Goal: Task Accomplishment & Management: Manage account settings

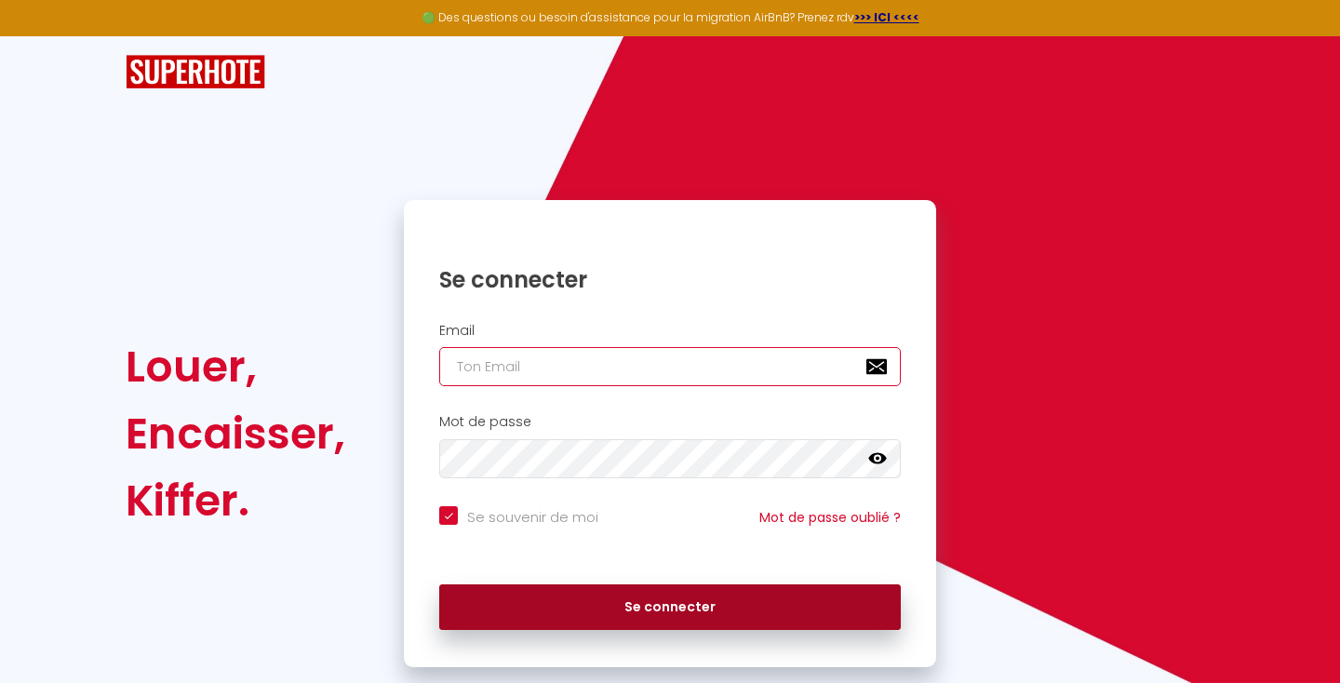
type input "[EMAIL_ADDRESS][DOMAIN_NAME]"
click at [512, 606] on button "Se connecter" at bounding box center [670, 607] width 462 height 47
checkbox input "true"
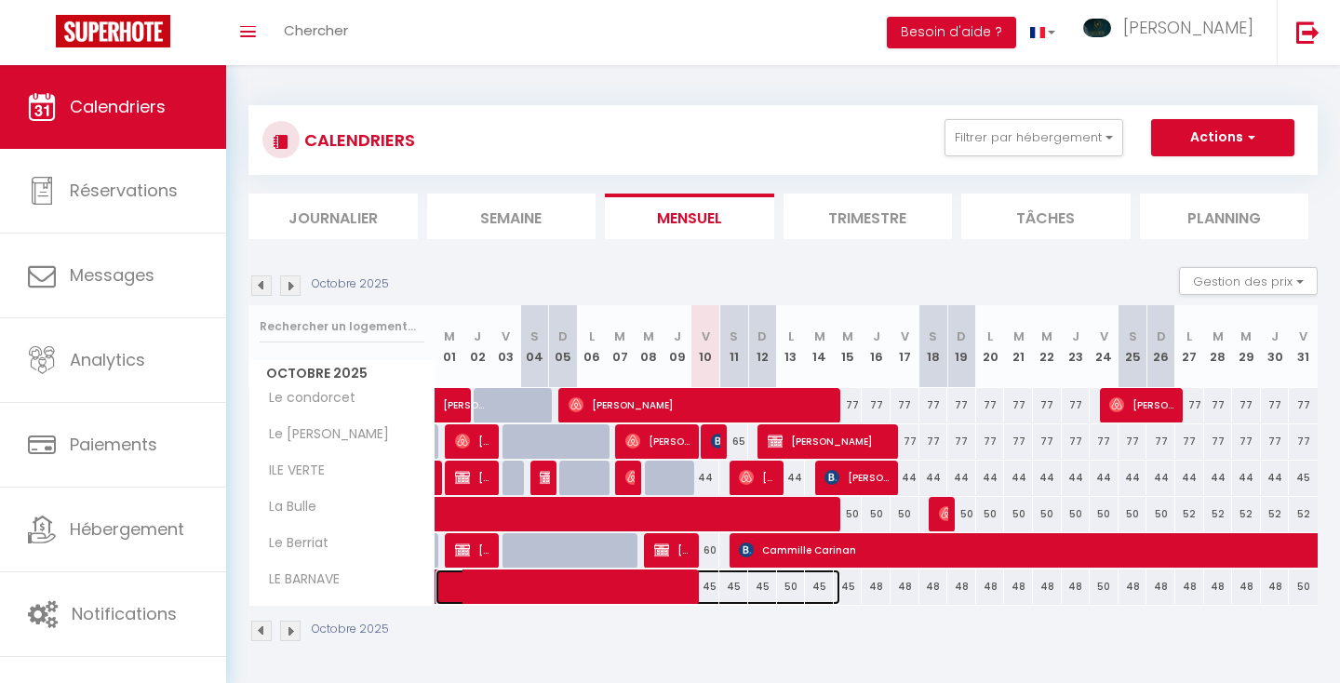
click at [816, 582] on span at bounding box center [647, 586] width 385 height 35
select select "OK"
select select "0"
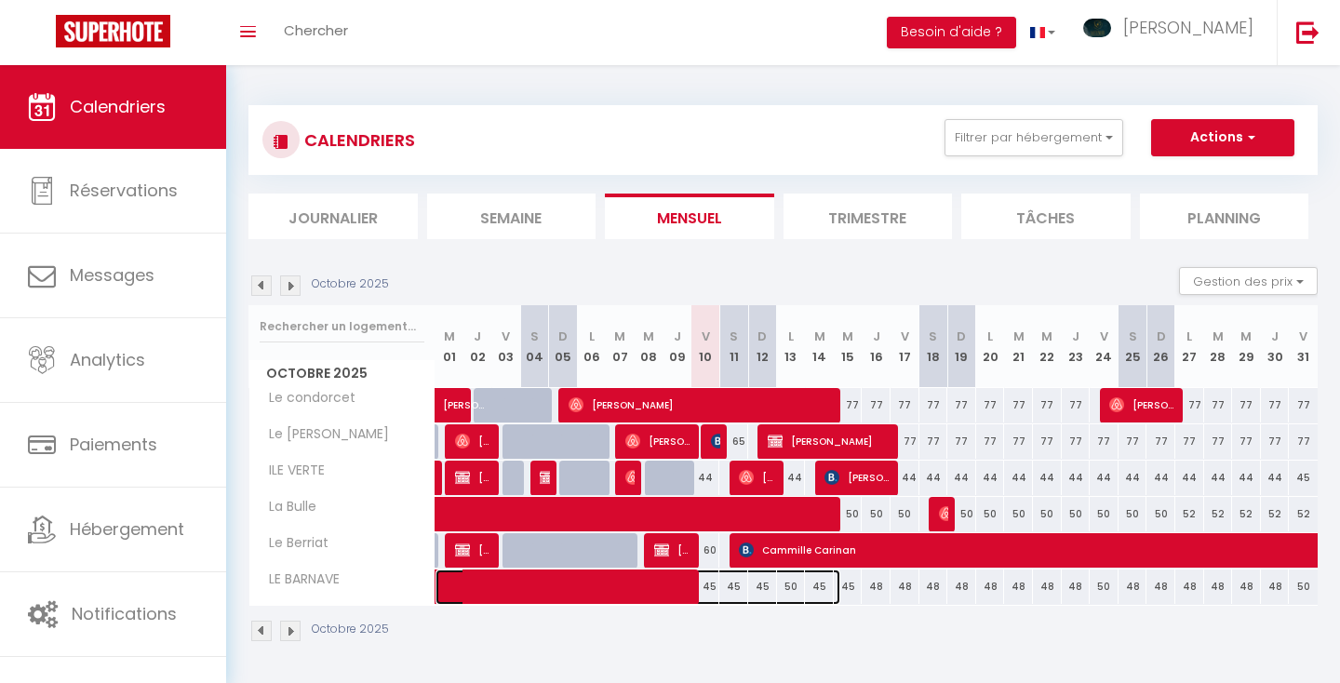
select select "1"
select select
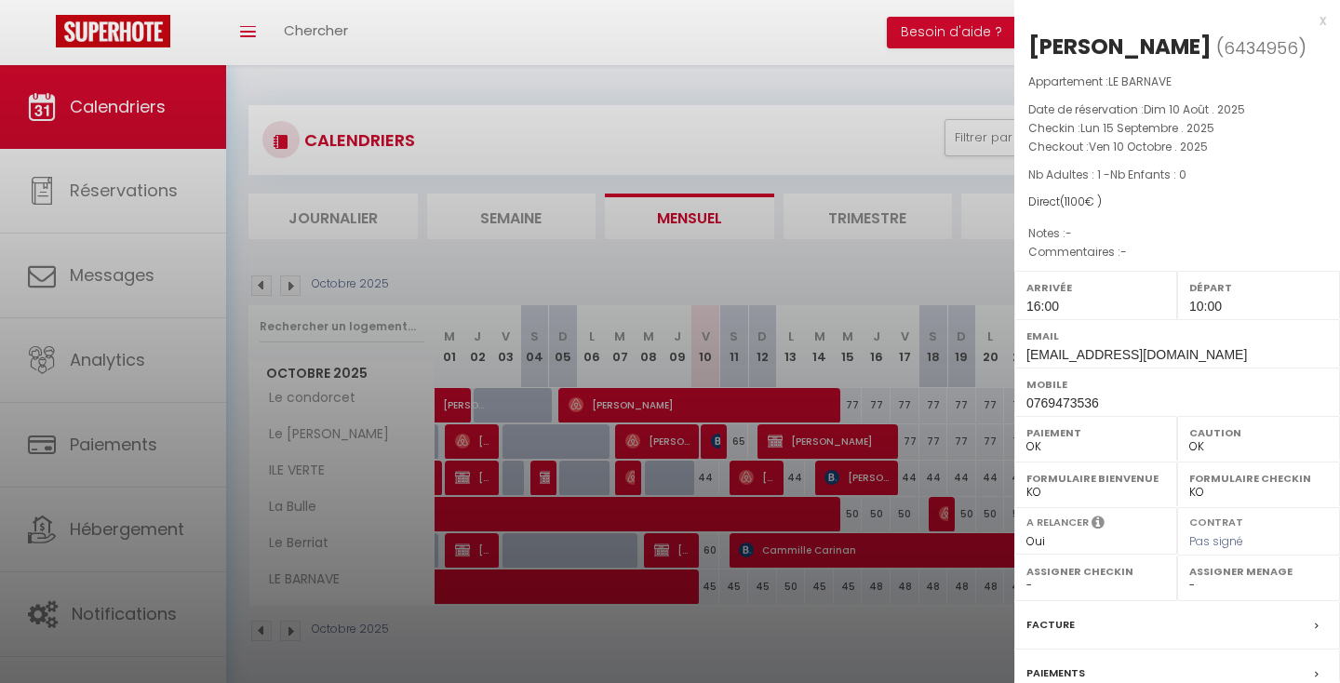
click at [718, 584] on div at bounding box center [670, 341] width 1340 height 683
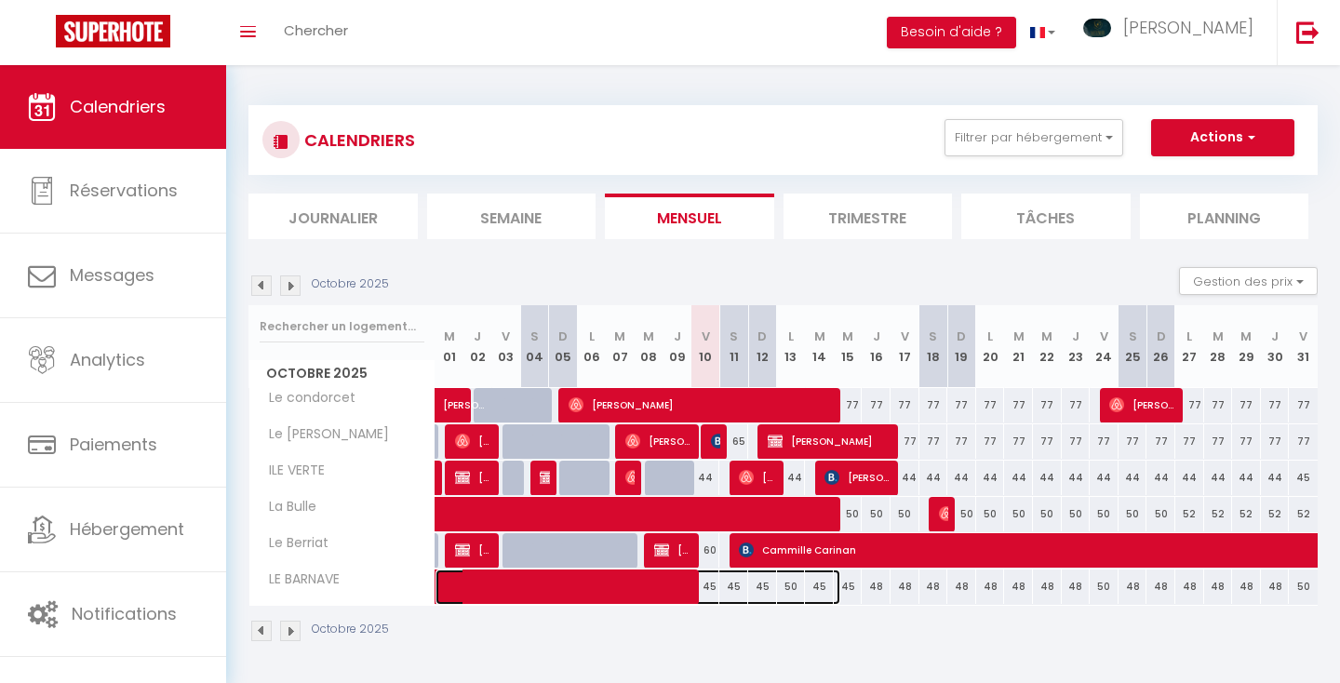
click at [712, 583] on span at bounding box center [647, 586] width 385 height 35
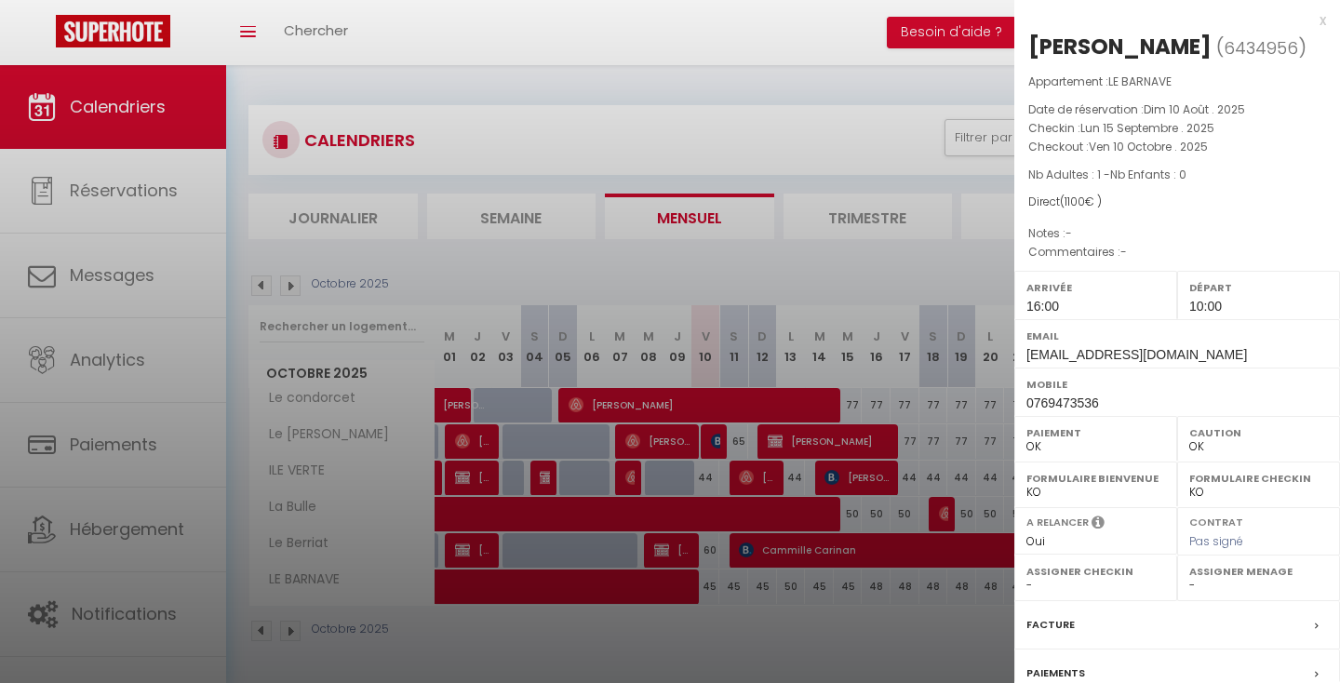
click at [817, 587] on div at bounding box center [670, 341] width 1340 height 683
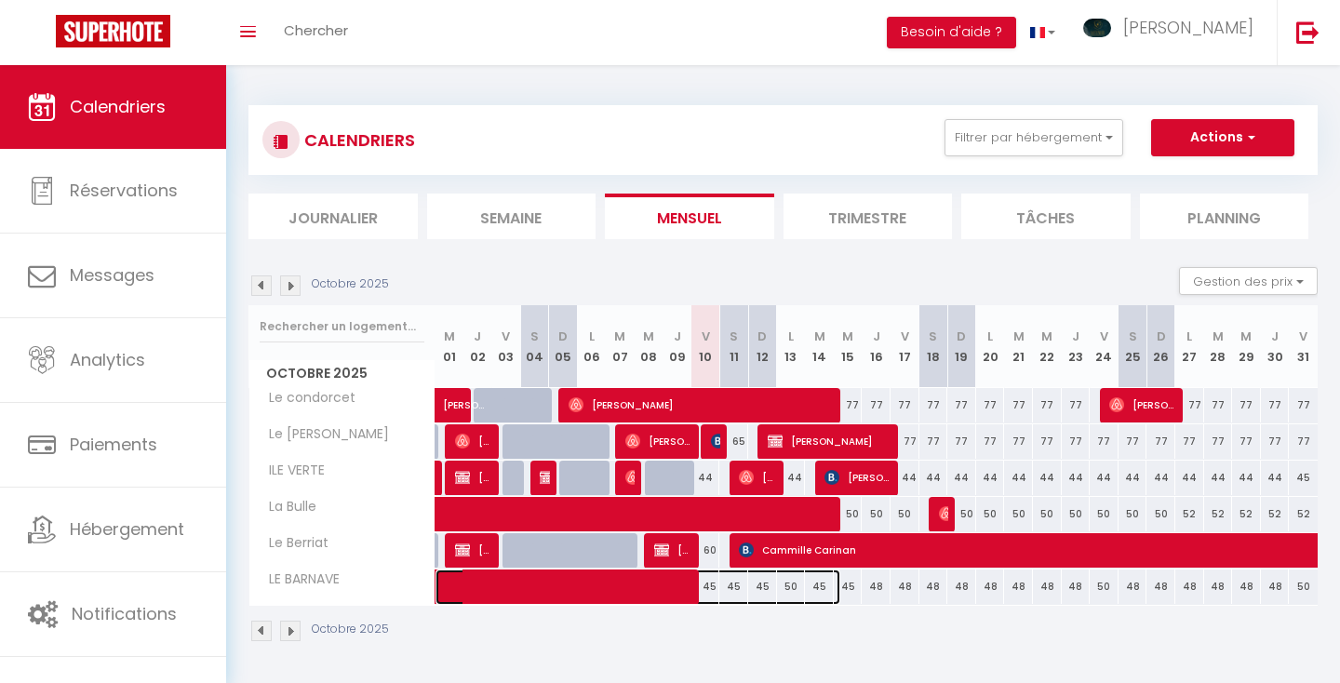
click at [817, 587] on span at bounding box center [647, 586] width 385 height 35
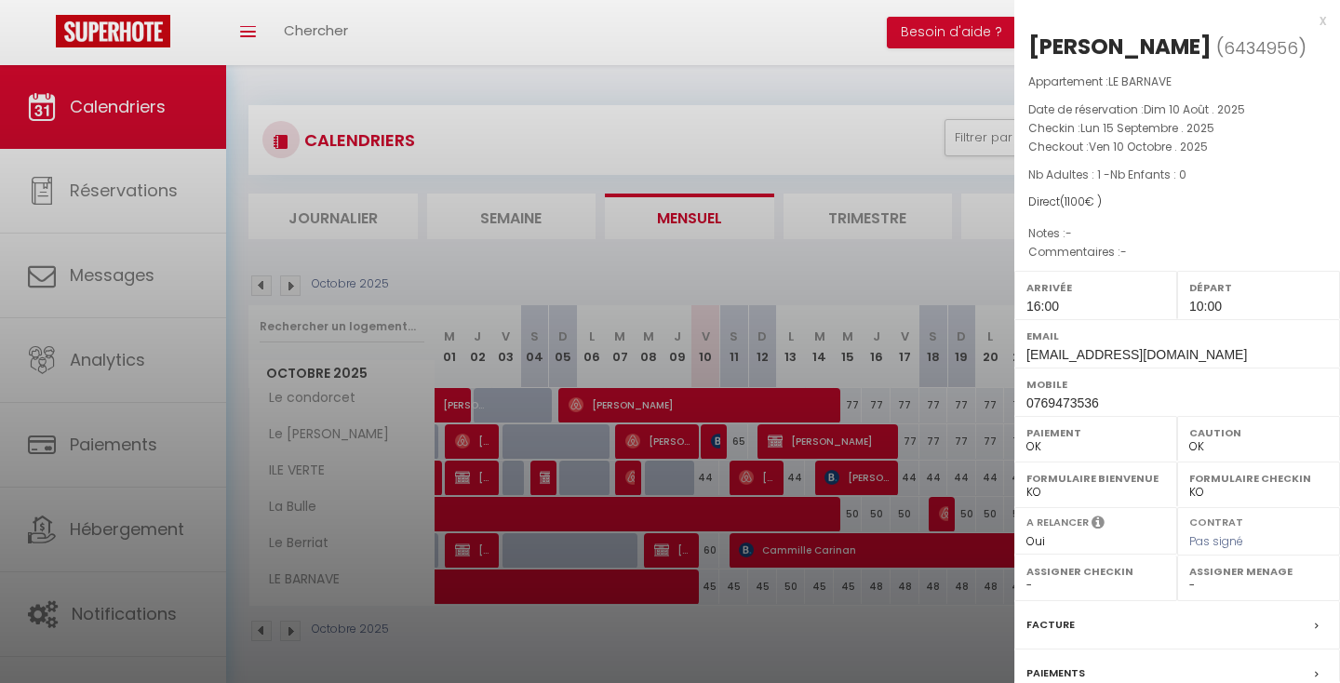
click at [883, 585] on div at bounding box center [670, 341] width 1340 height 683
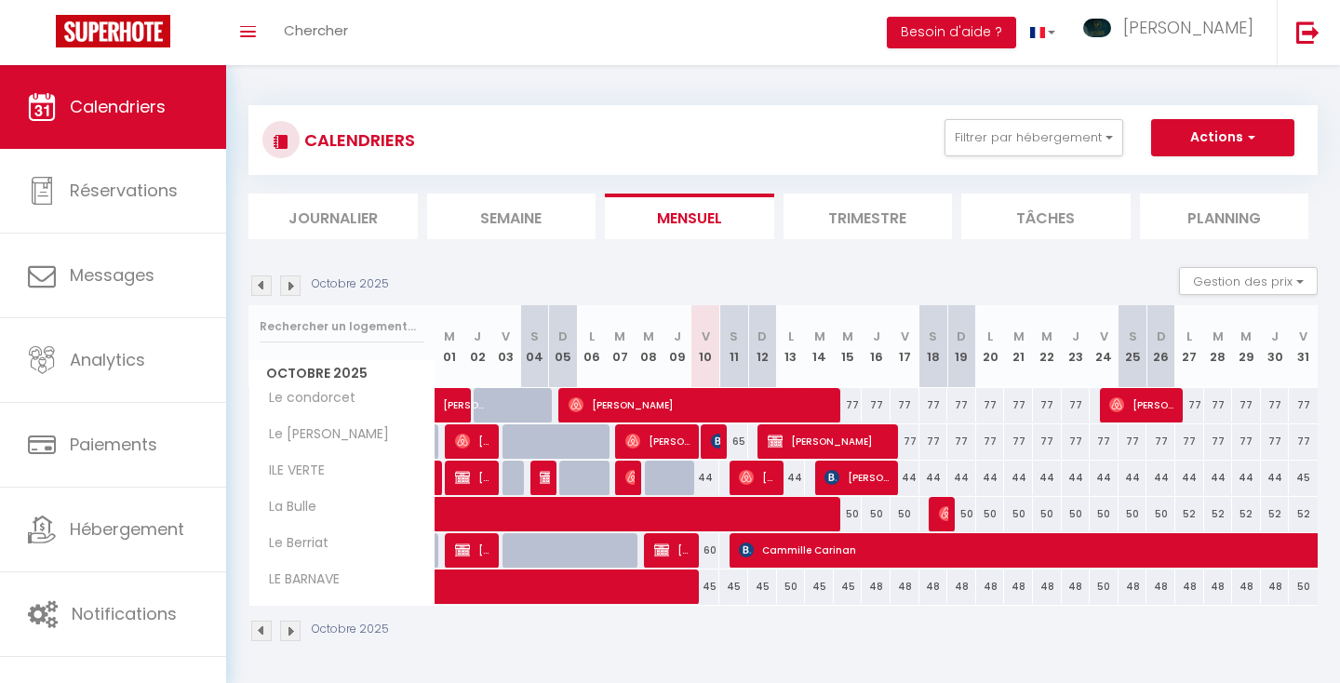
click at [885, 586] on div "48" at bounding box center [876, 586] width 29 height 34
type input "48"
type input "Jeu 16 Octobre 2025"
type input "Ven 17 Octobre 2025"
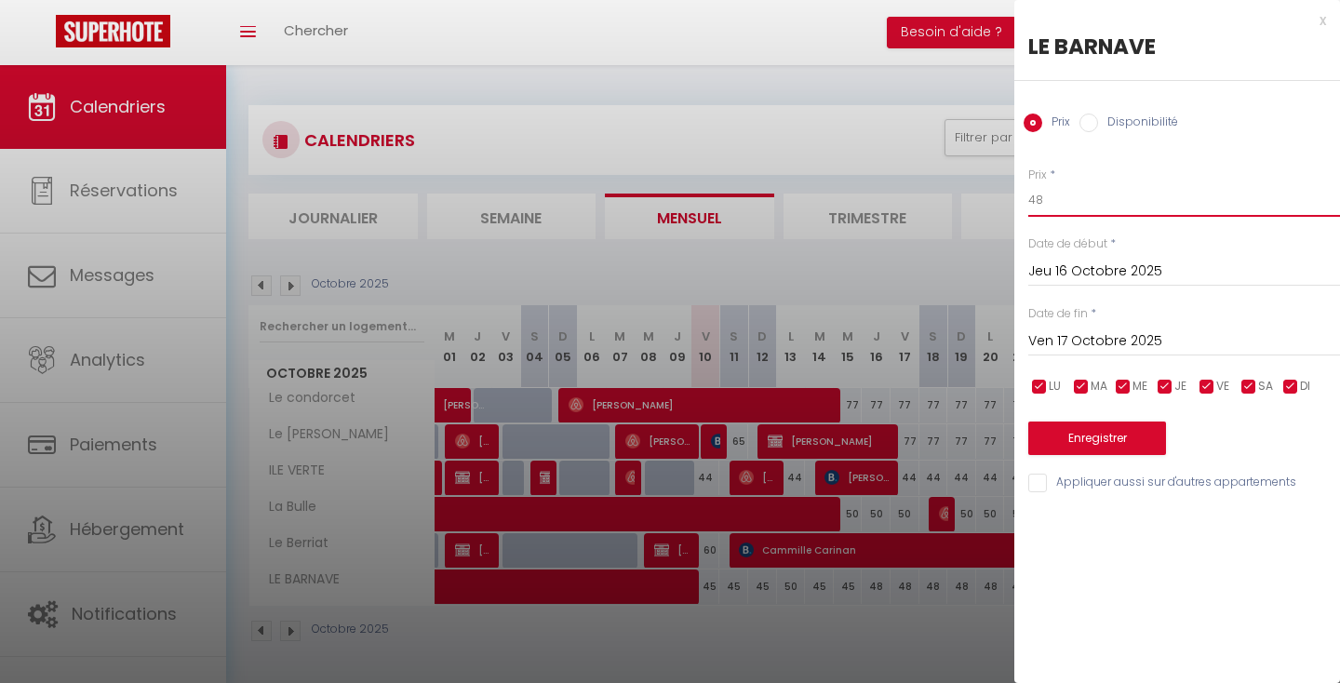
click at [1063, 202] on input "48" at bounding box center [1184, 199] width 312 height 33
type input "4"
type input "50"
click at [1082, 279] on input "Jeu 16 Octobre 2025" at bounding box center [1184, 272] width 312 height 24
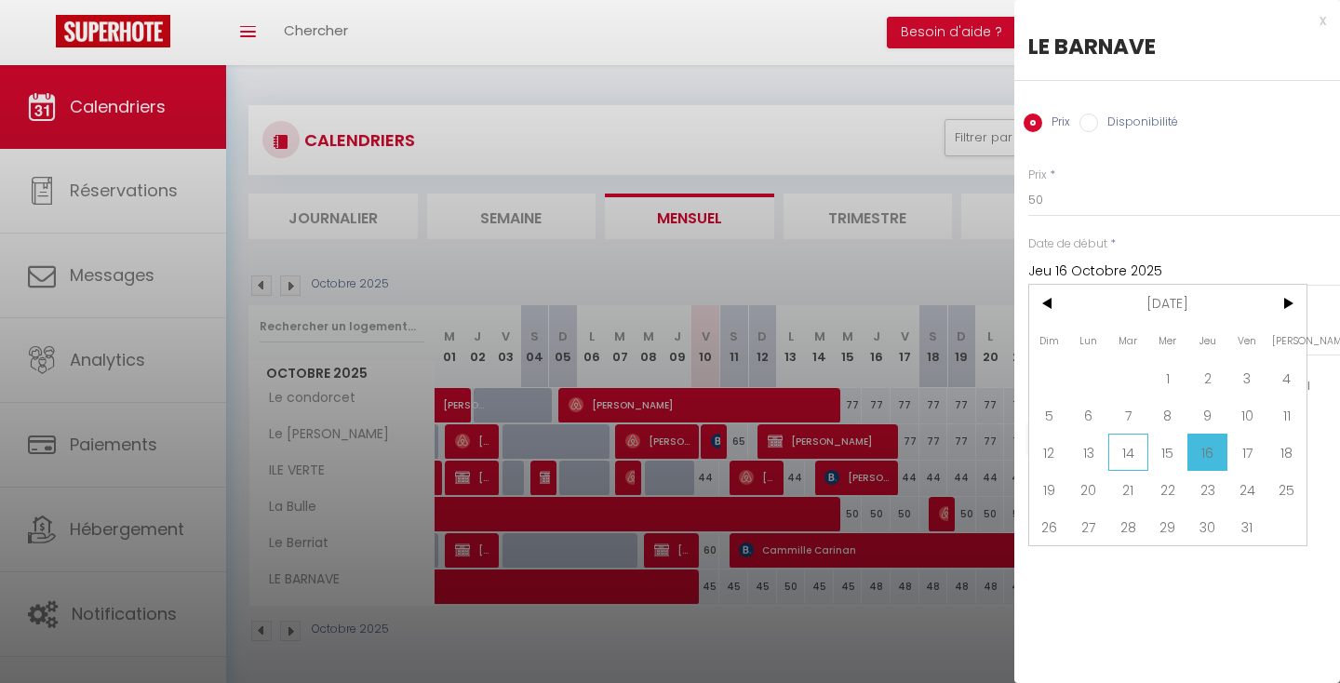
click at [1125, 451] on span "14" at bounding box center [1128, 452] width 40 height 37
type input "Mar 14 Octobre 2025"
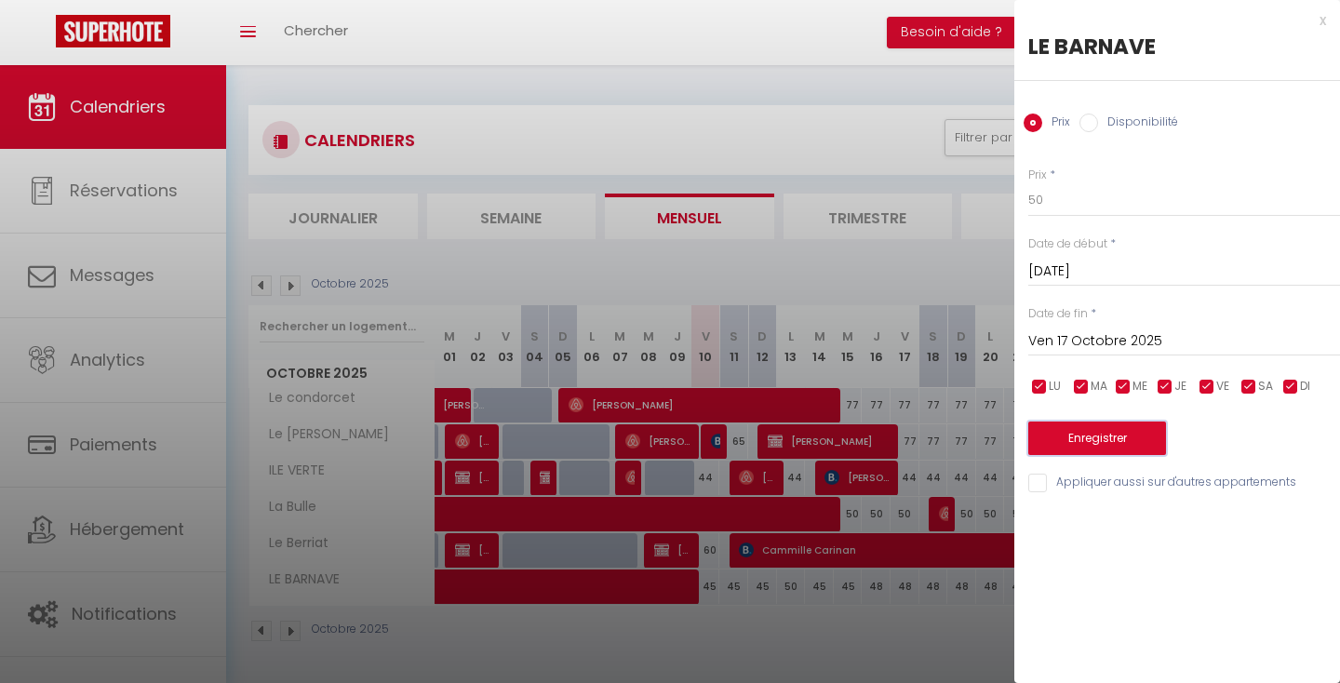
click at [1110, 438] on button "Enregistrer" at bounding box center [1097, 438] width 138 height 33
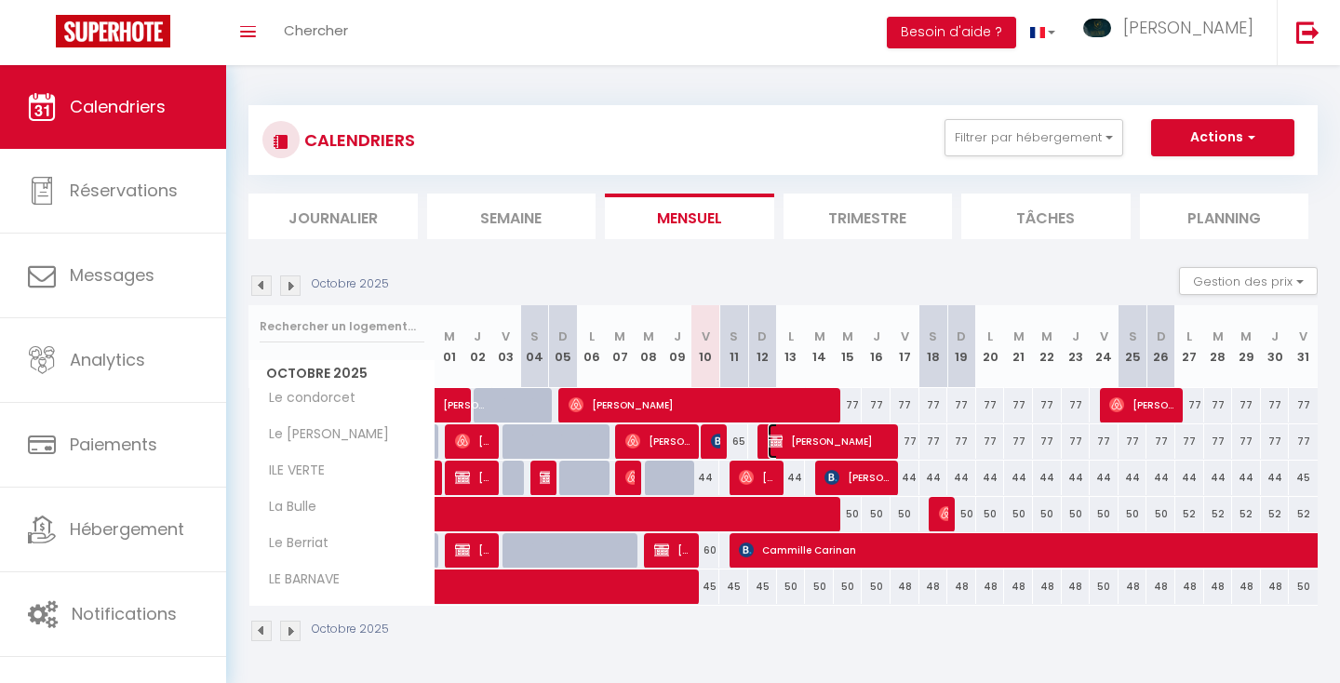
click at [816, 438] on span "[PERSON_NAME]" at bounding box center [830, 440] width 125 height 35
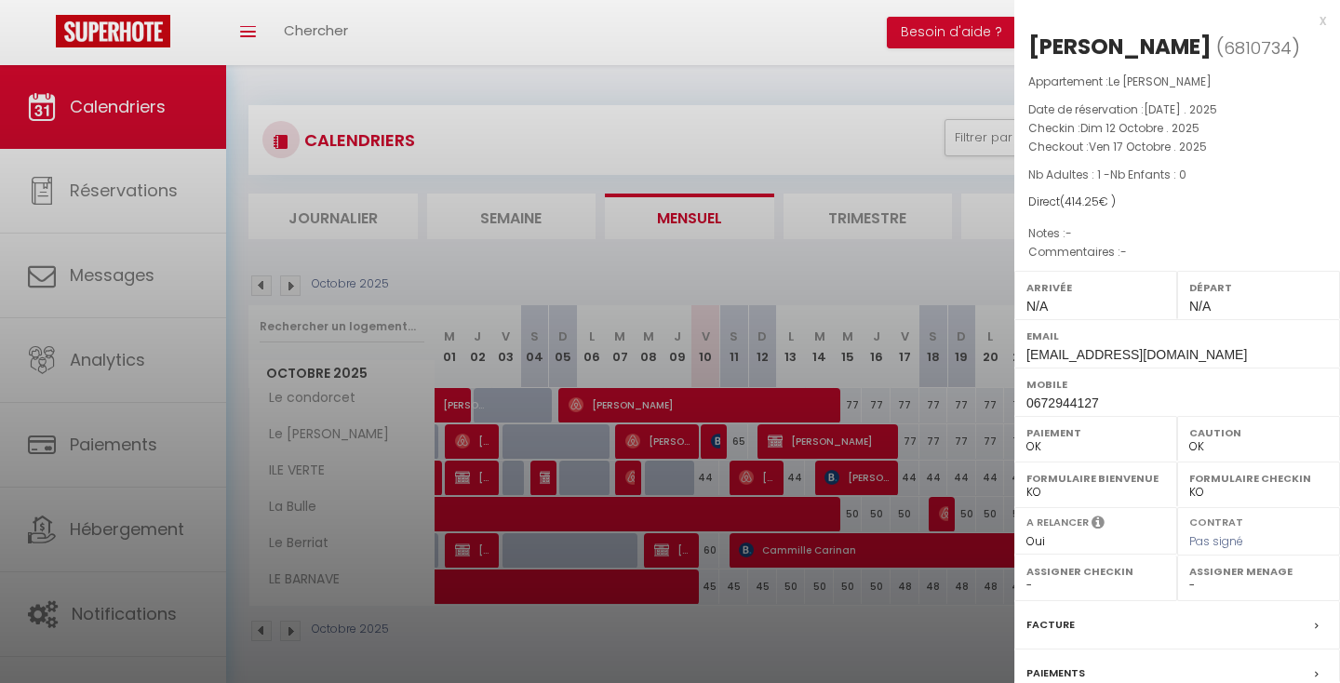
click at [743, 436] on div at bounding box center [670, 341] width 1340 height 683
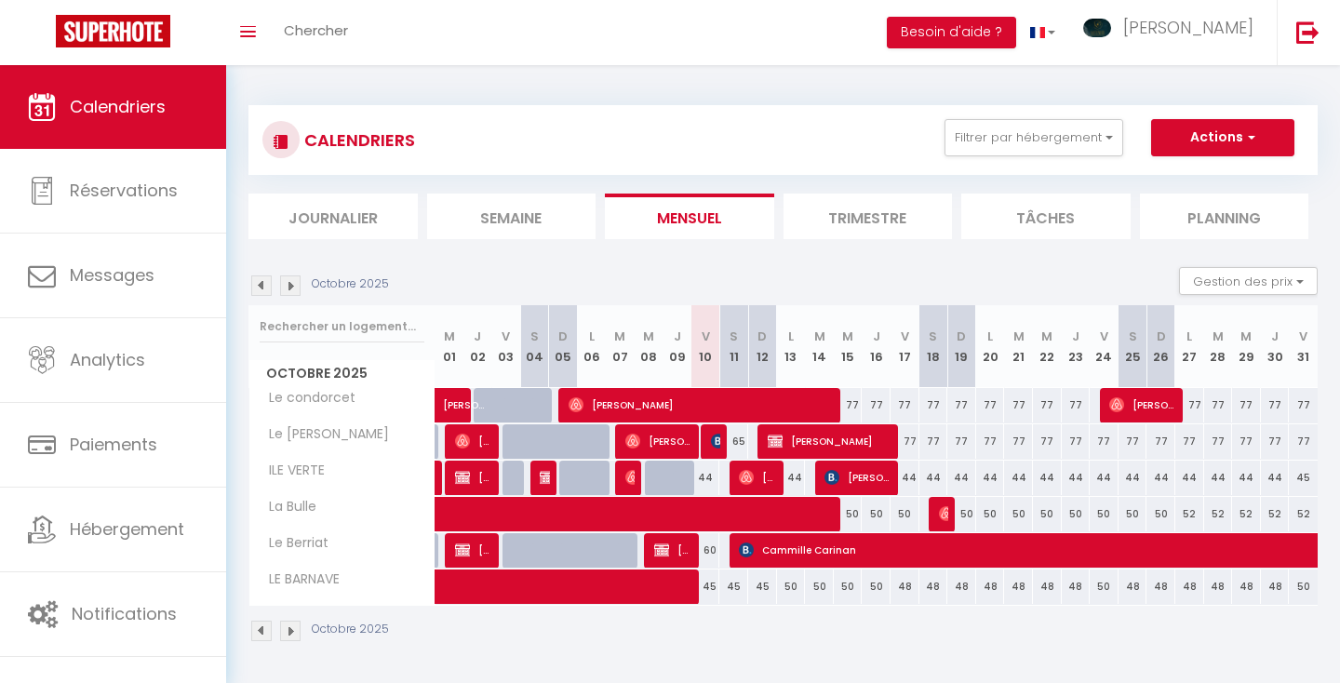
click at [743, 437] on div "65" at bounding box center [733, 441] width 29 height 34
type input "65"
type input "Sam 11 Octobre 2025"
type input "Dim 12 Octobre 2025"
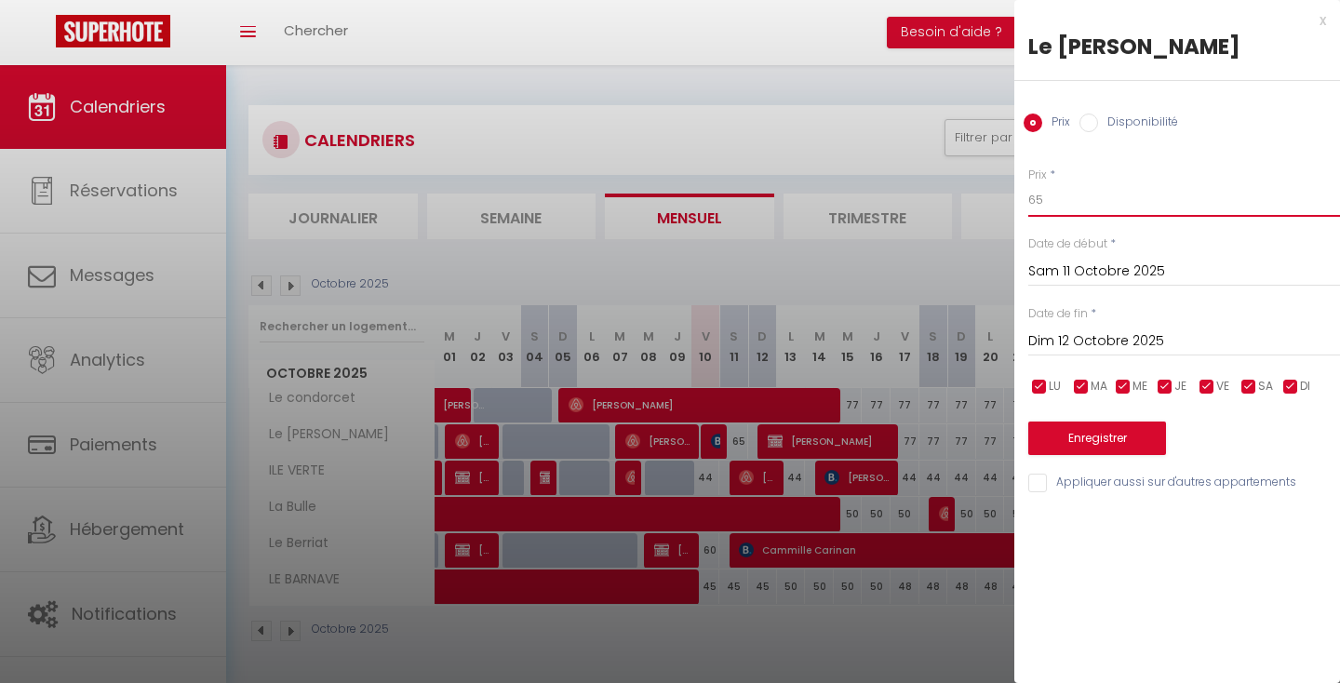
click at [1068, 195] on input "65" at bounding box center [1184, 199] width 312 height 33
type input "6"
type input "70"
click at [1083, 440] on button "Enregistrer" at bounding box center [1097, 438] width 138 height 33
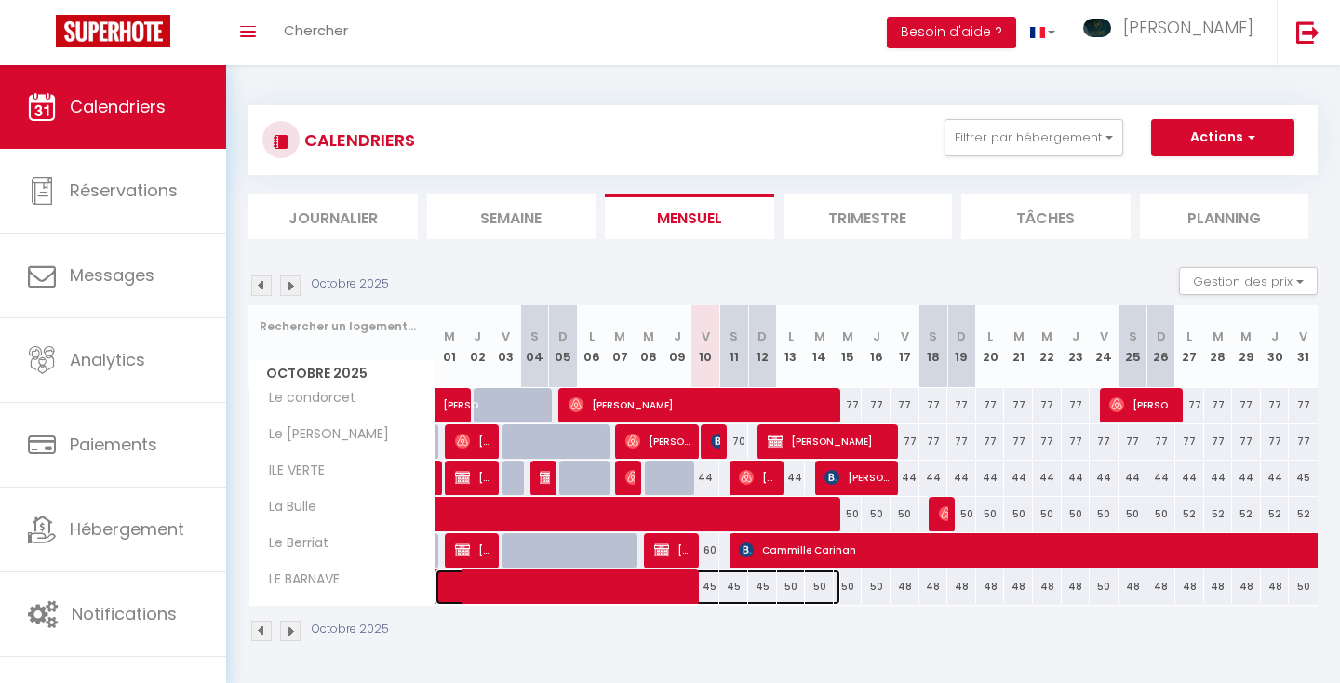
click at [712, 584] on span at bounding box center [647, 586] width 385 height 35
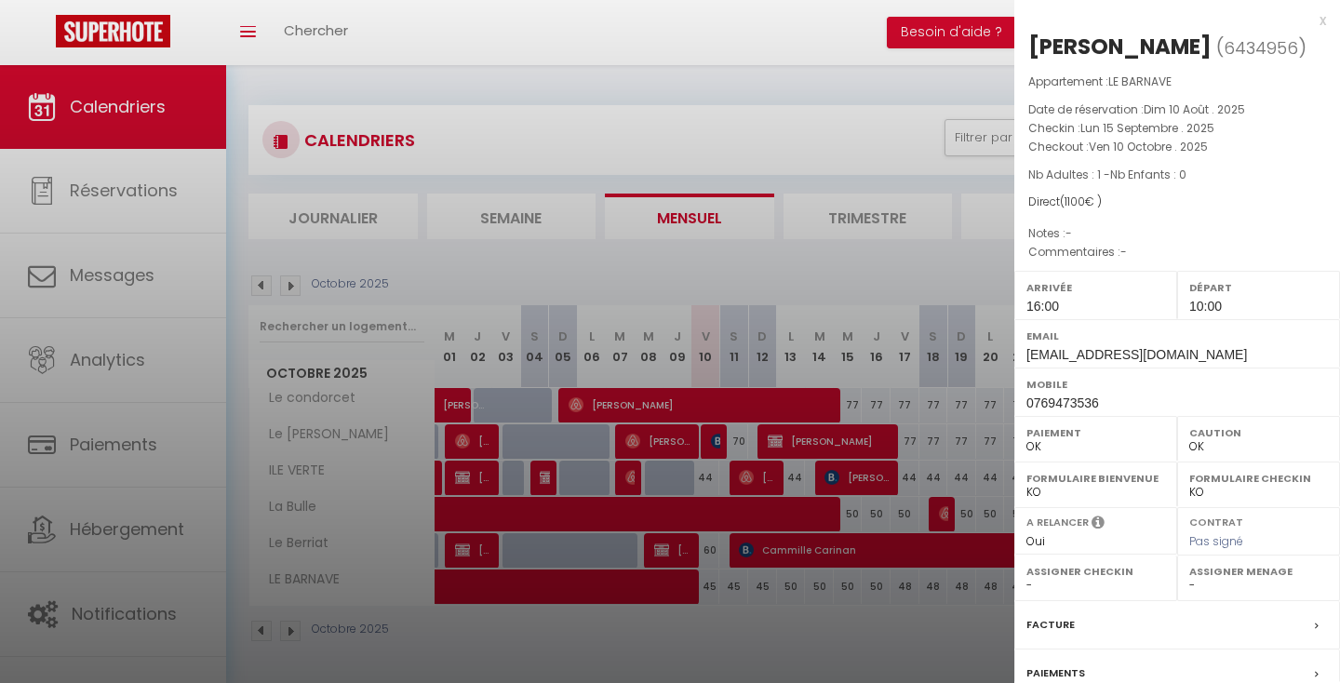
click at [736, 587] on div at bounding box center [670, 341] width 1340 height 683
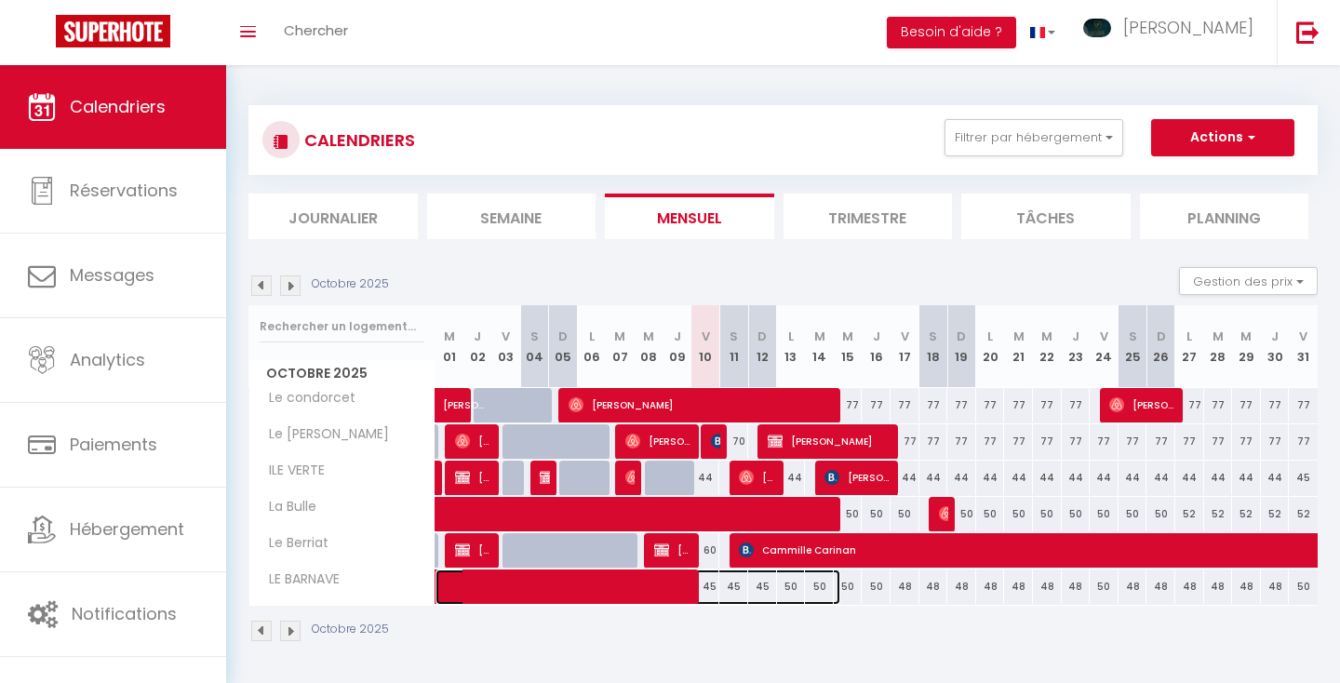
click at [760, 585] on span at bounding box center [647, 586] width 385 height 35
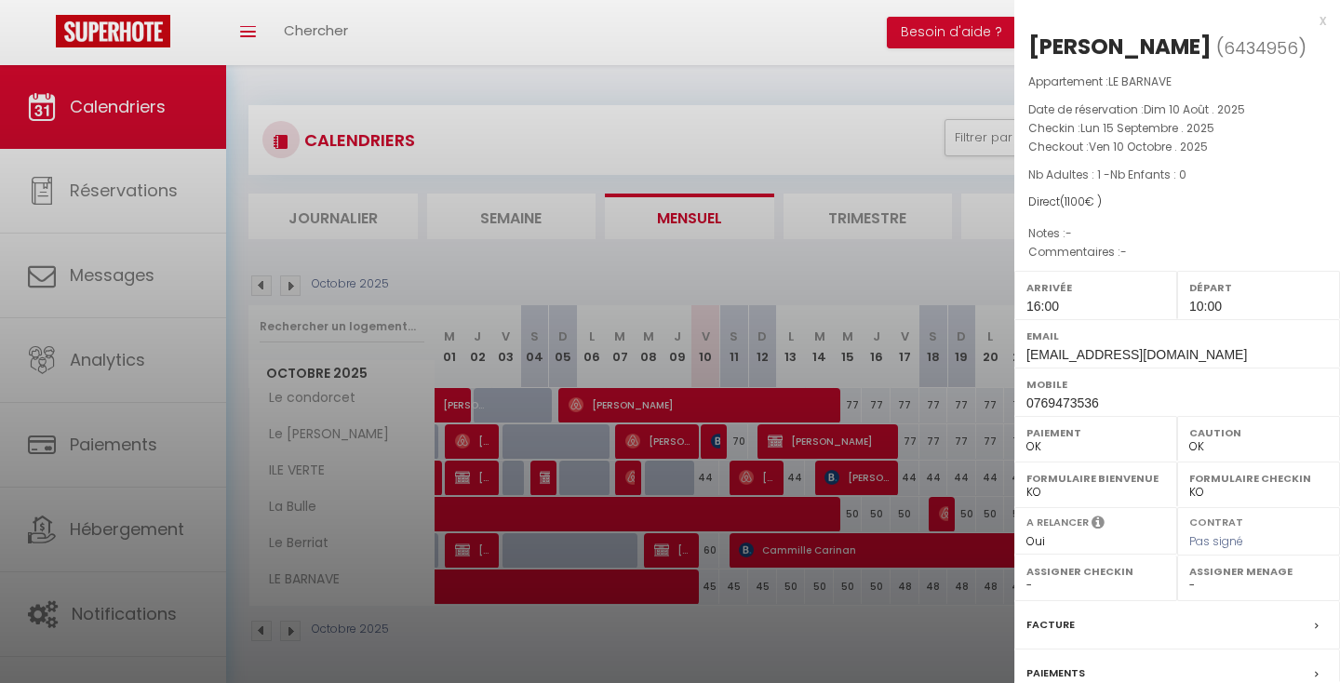
click at [793, 581] on div at bounding box center [670, 341] width 1340 height 683
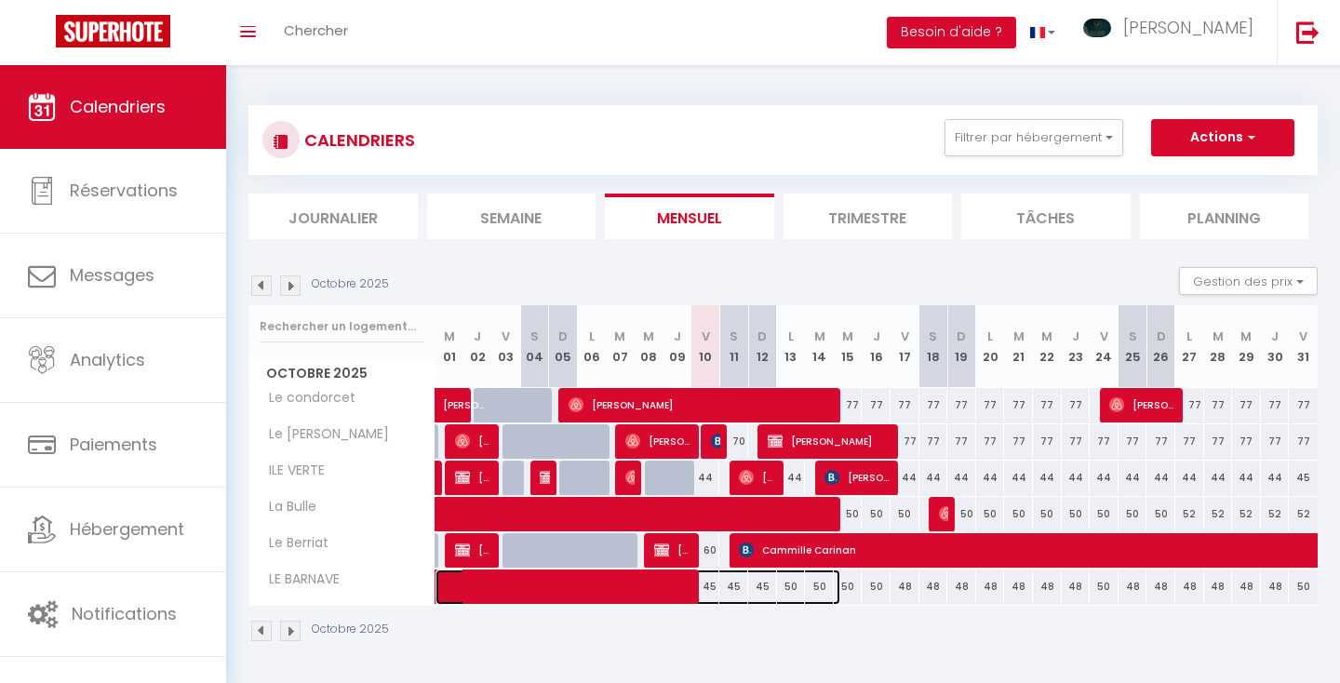
click at [791, 586] on span at bounding box center [647, 586] width 385 height 35
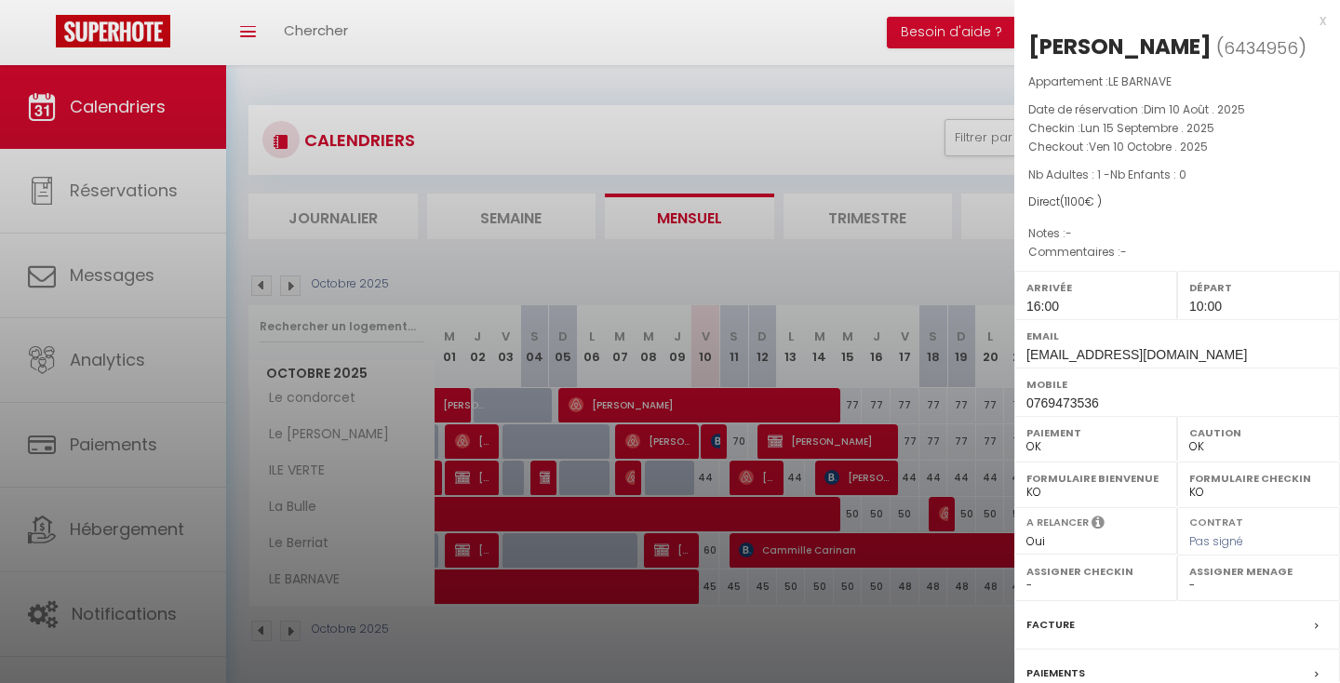
click at [959, 385] on div at bounding box center [670, 341] width 1340 height 683
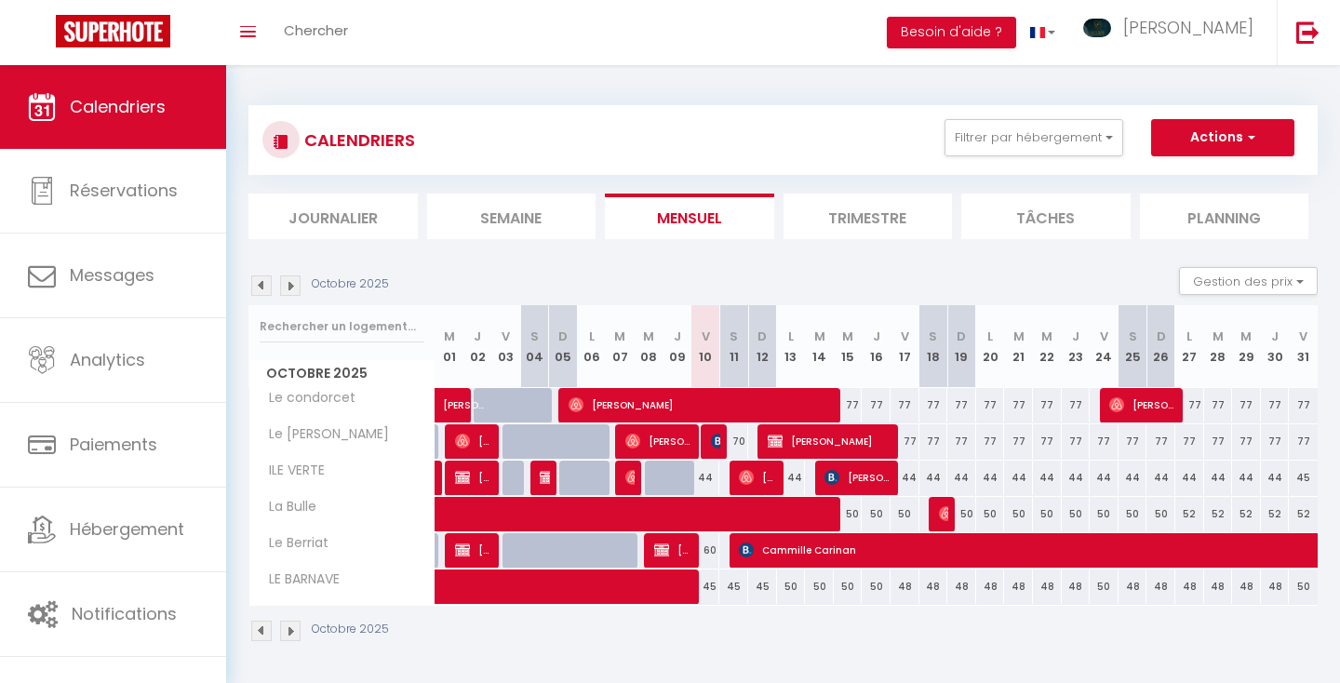
click at [962, 581] on div "48" at bounding box center [961, 586] width 29 height 34
type input "48"
type input "Dim 19 Octobre 2025"
type input "Lun 20 Octobre 2025"
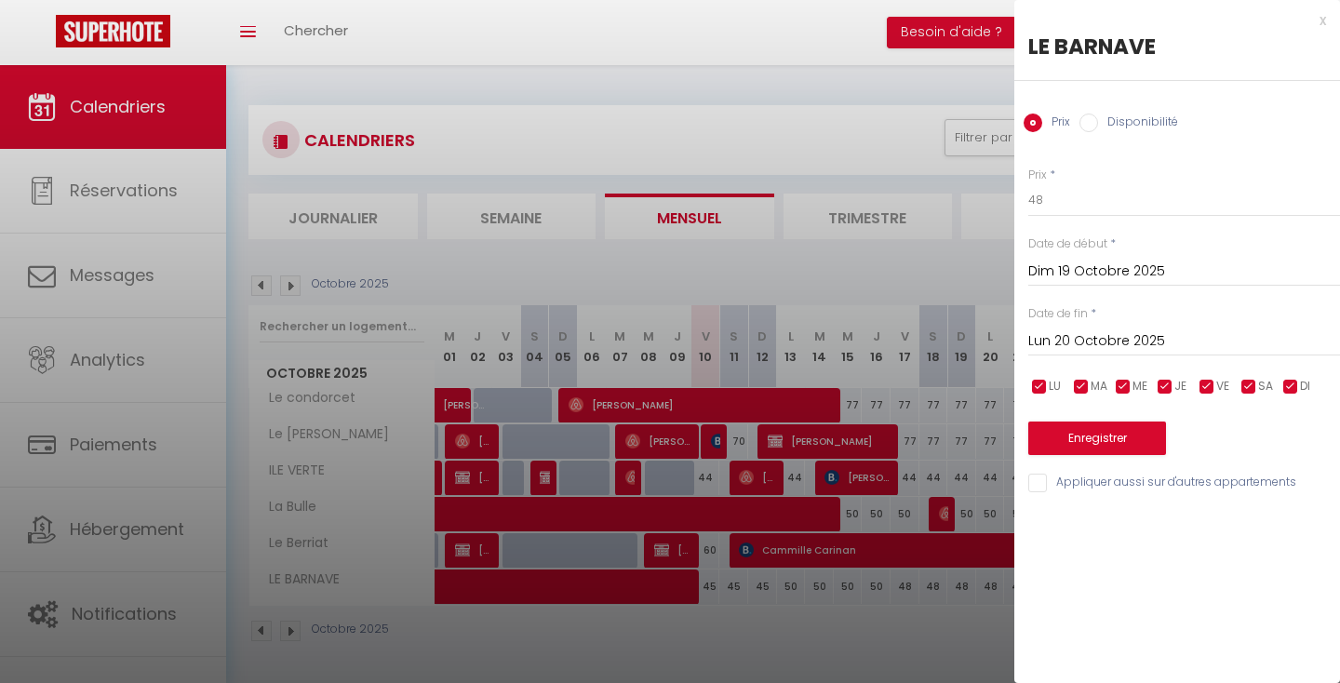
click at [1082, 267] on input "Dim 19 Octobre 2025" at bounding box center [1184, 272] width 312 height 24
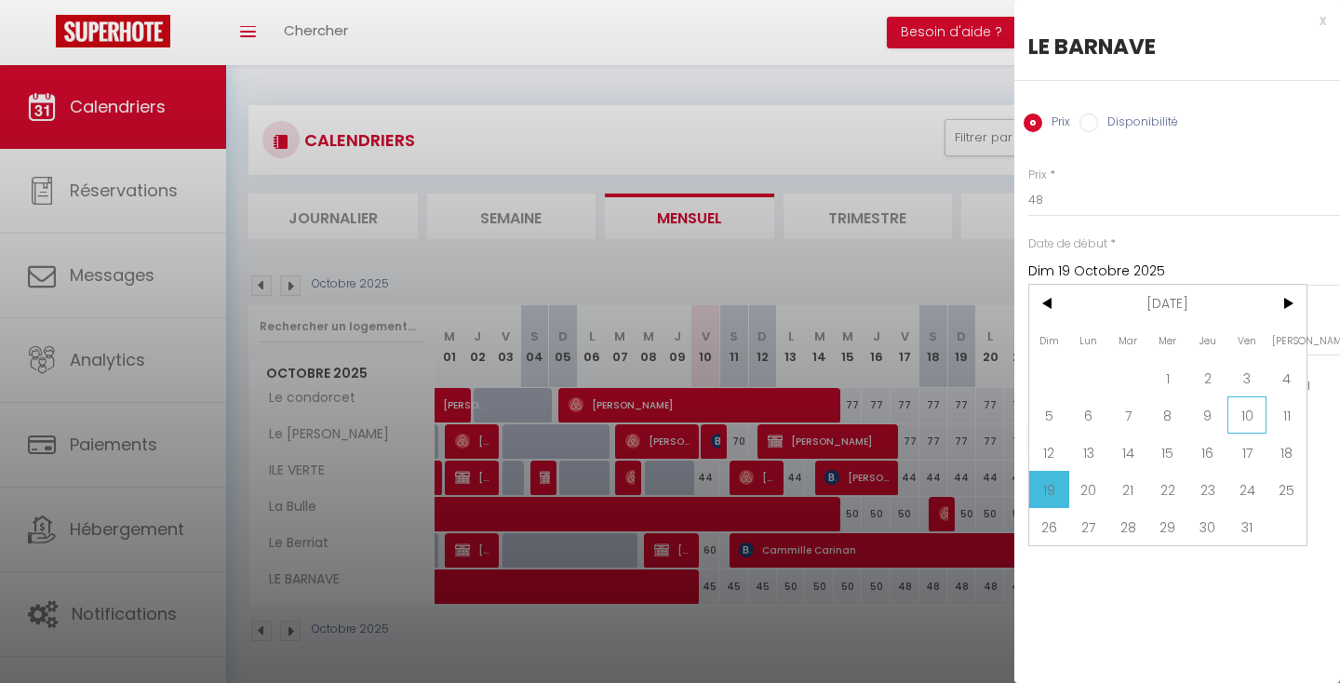
click at [1247, 411] on span "10" at bounding box center [1247, 414] width 40 height 37
type input "Ven 10 Octobre 2025"
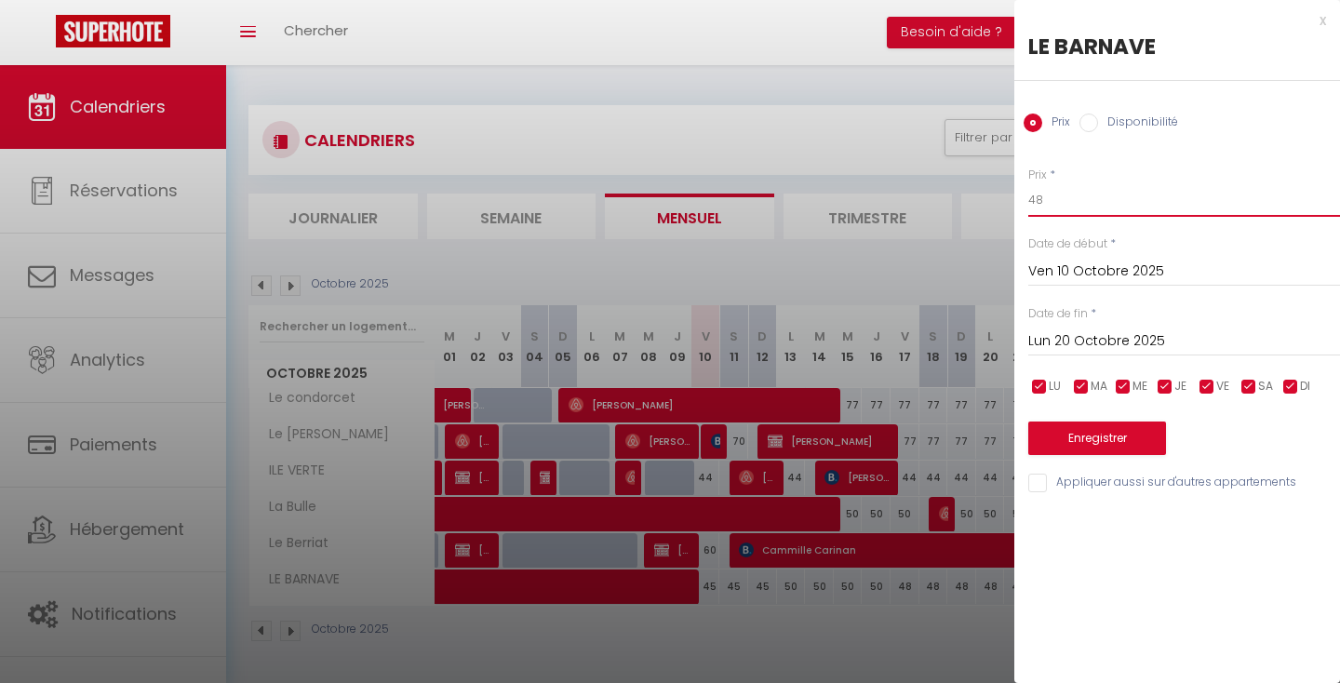
click at [1064, 203] on input "48" at bounding box center [1184, 199] width 312 height 33
type input "4"
type input "50"
click at [1077, 434] on button "Enregistrer" at bounding box center [1097, 438] width 138 height 33
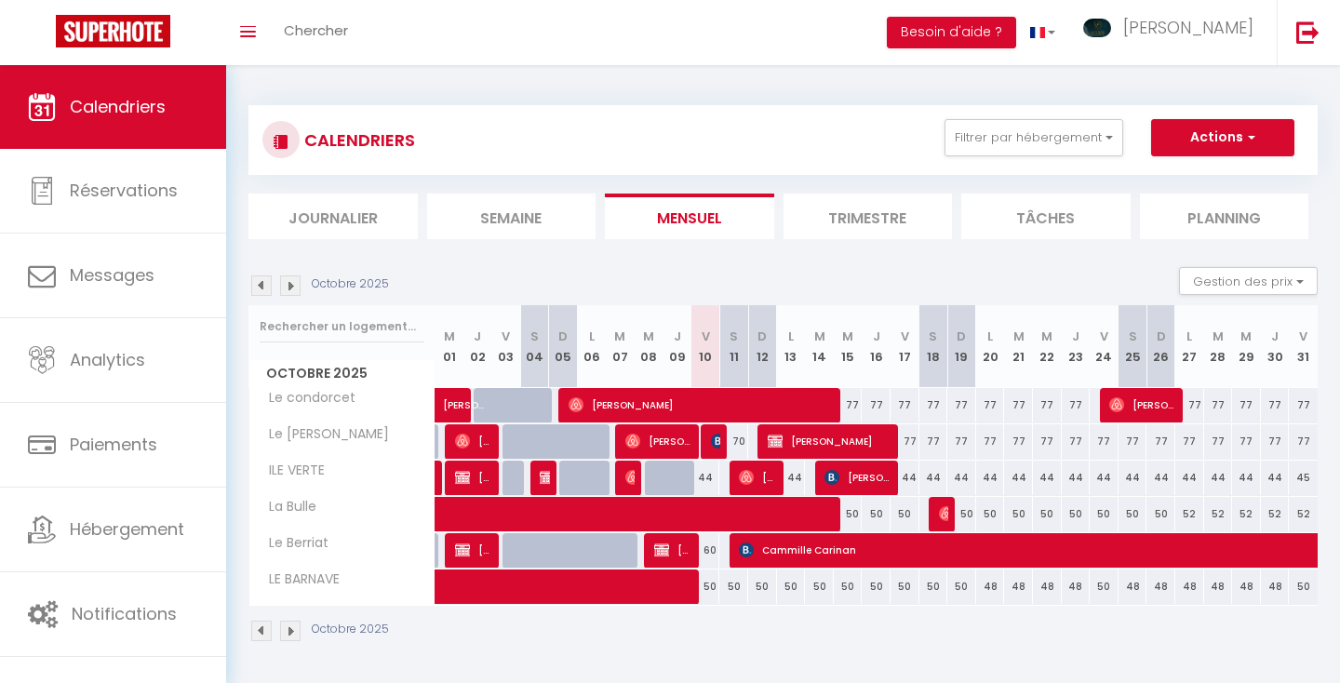
click at [991, 587] on div "48" at bounding box center [990, 586] width 29 height 34
type input "48"
type input "Lun 20 Octobre 2025"
type input "Mar 21 Octobre 2025"
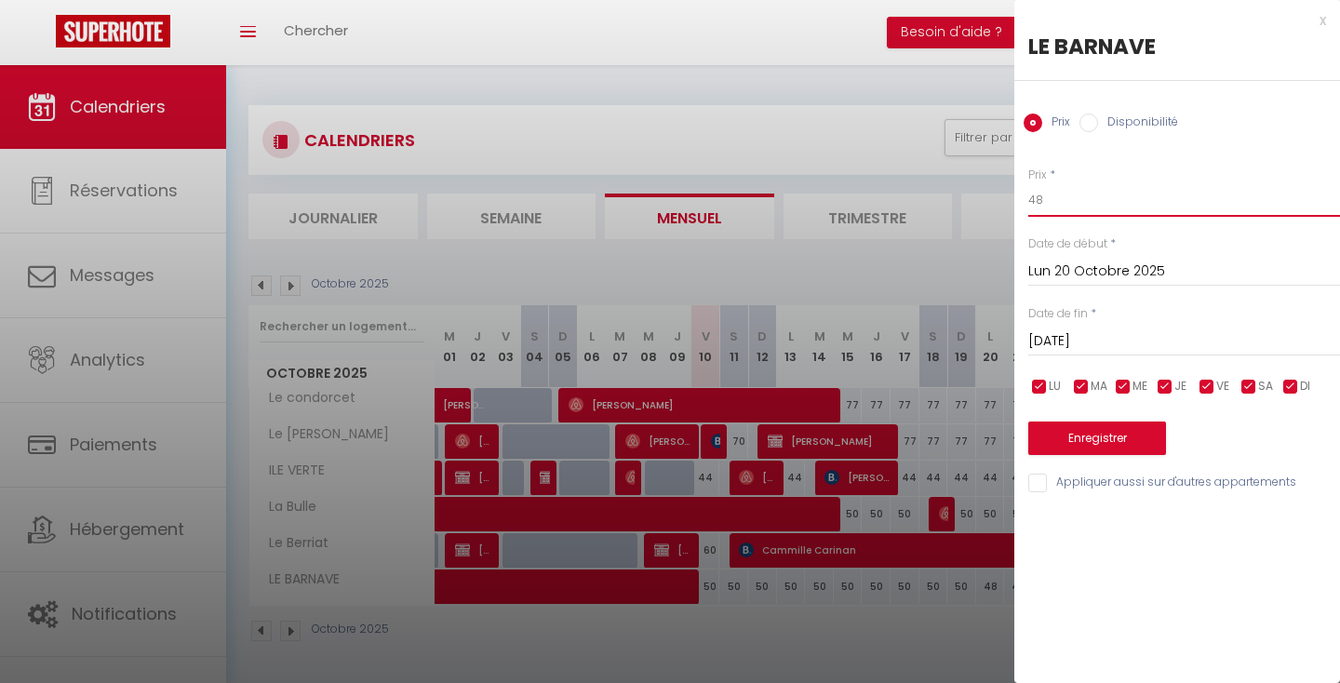
click at [1069, 194] on input "48" at bounding box center [1184, 199] width 312 height 33
type input "4"
type input "50"
click at [1086, 341] on input "Mar 21 Octobre 2025" at bounding box center [1184, 341] width 312 height 24
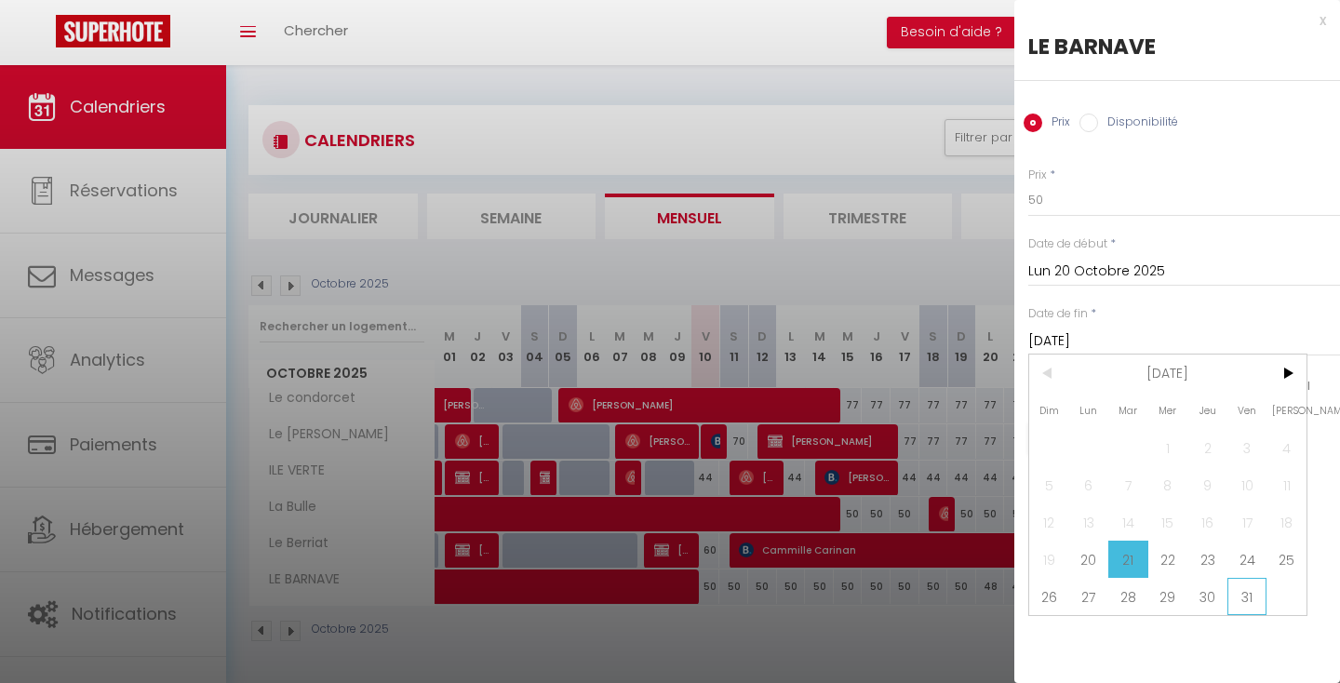
click at [1244, 595] on span "31" at bounding box center [1247, 596] width 40 height 37
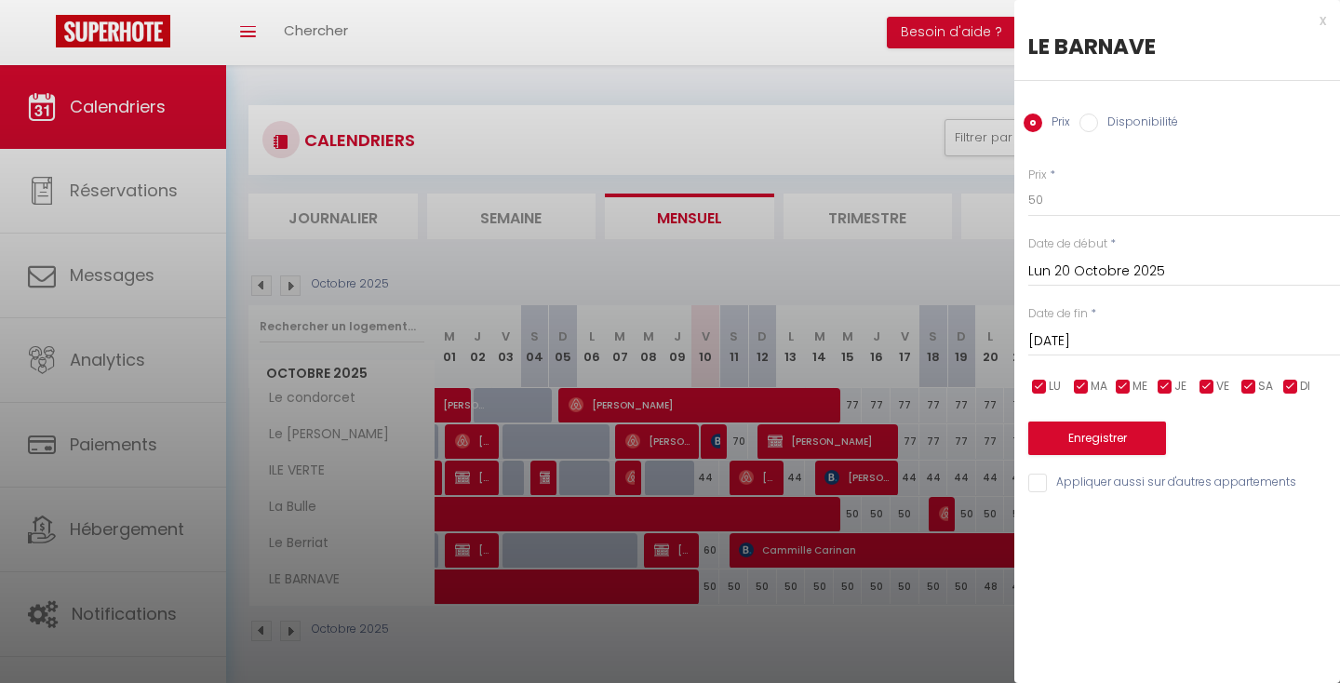
type input "Ven 31 Octobre 2025"
click at [1136, 436] on button "Enregistrer" at bounding box center [1097, 438] width 138 height 33
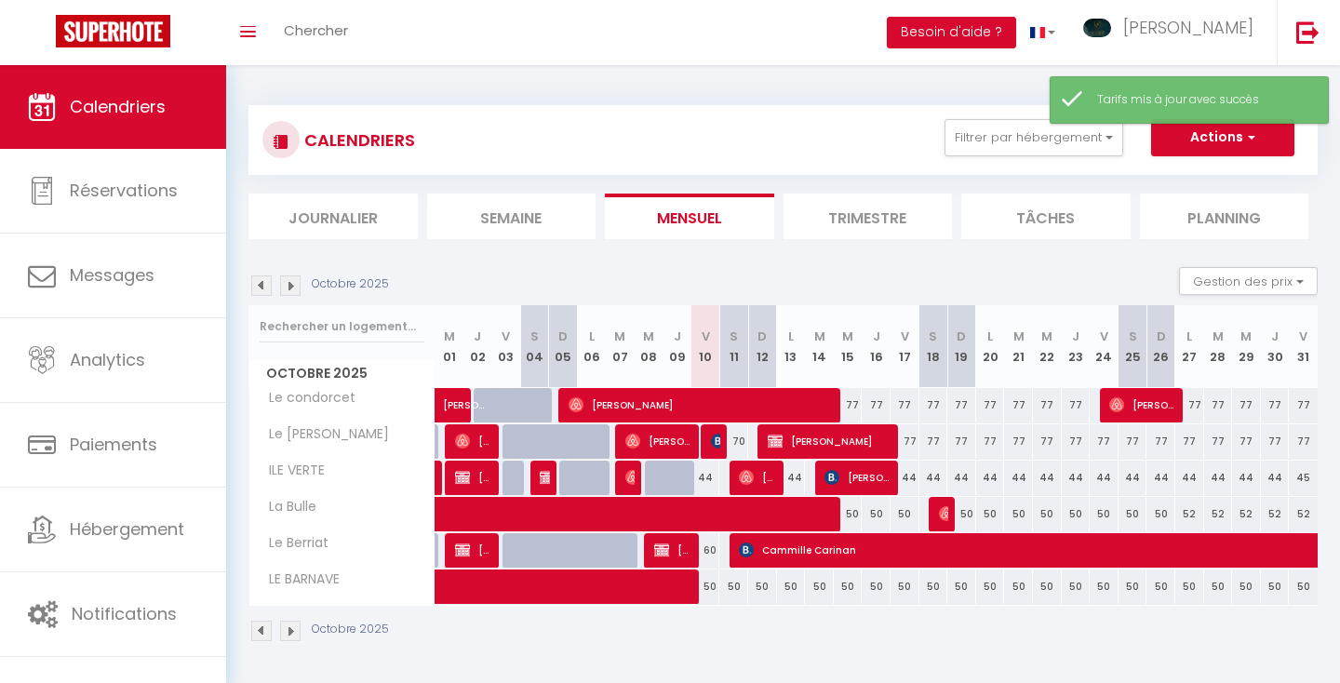
click at [292, 288] on img at bounding box center [290, 285] width 20 height 20
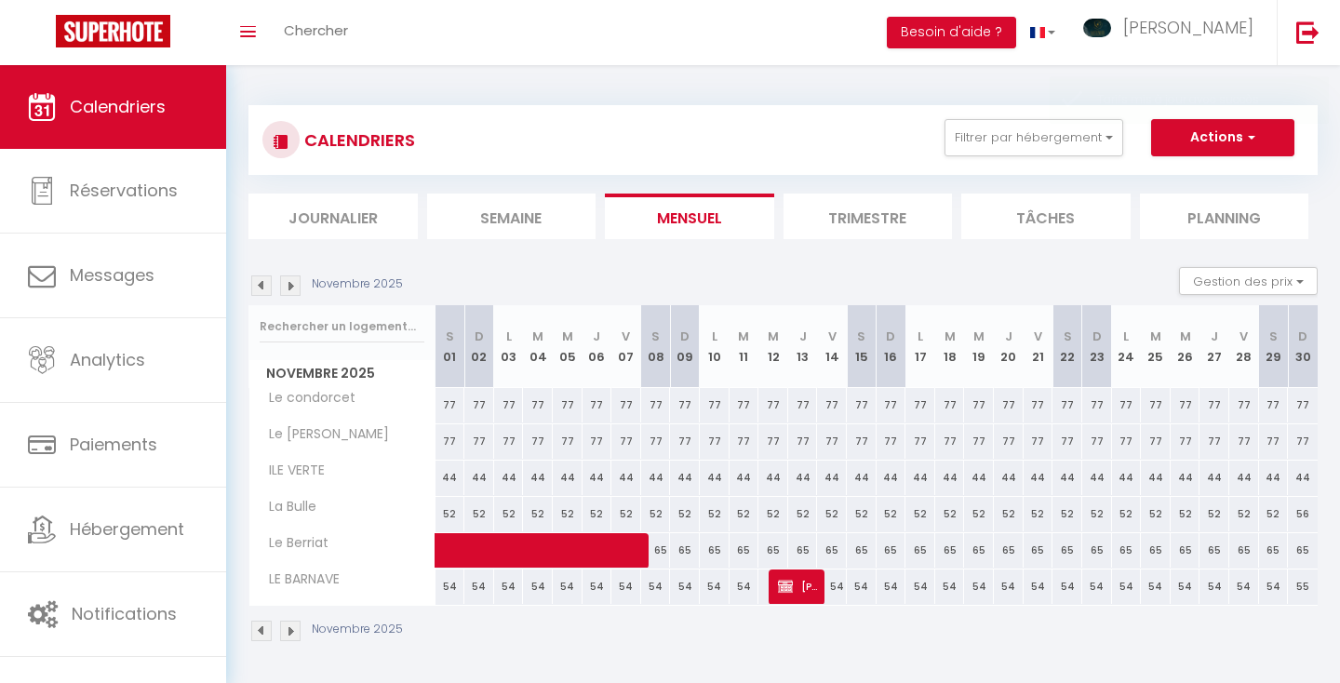
click at [292, 288] on img at bounding box center [290, 285] width 20 height 20
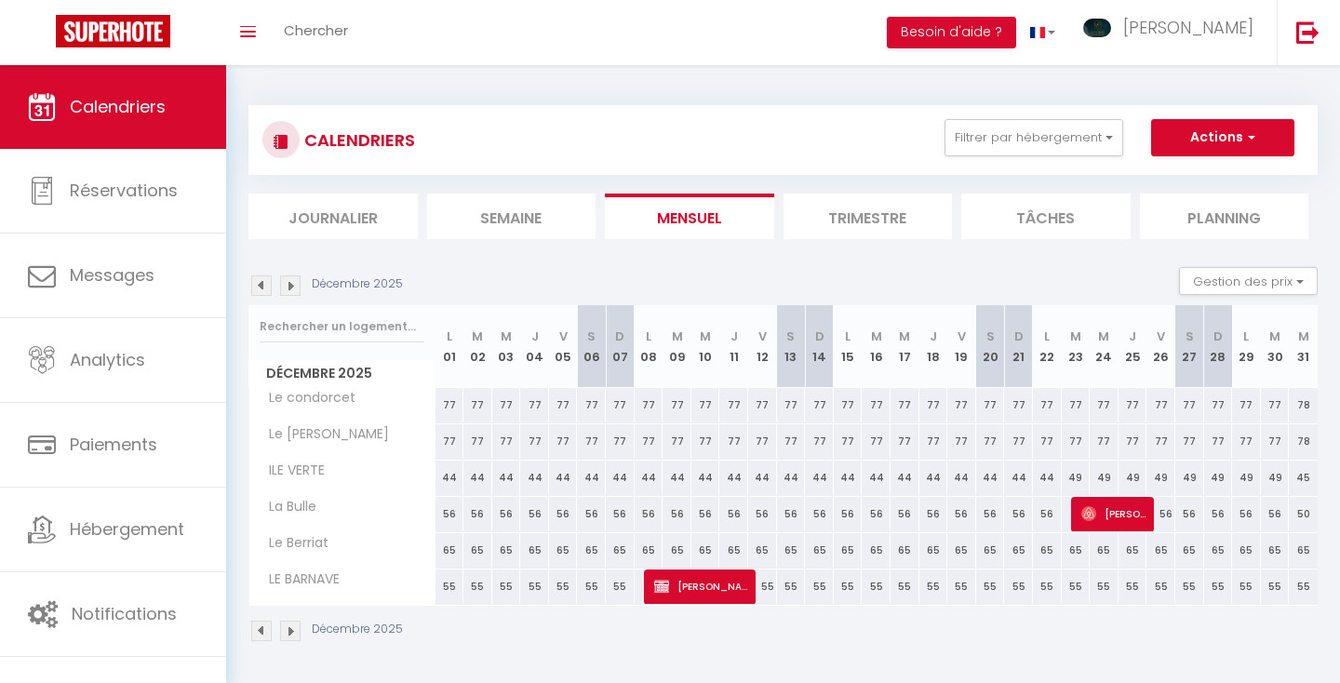
click at [260, 628] on img at bounding box center [261, 631] width 20 height 20
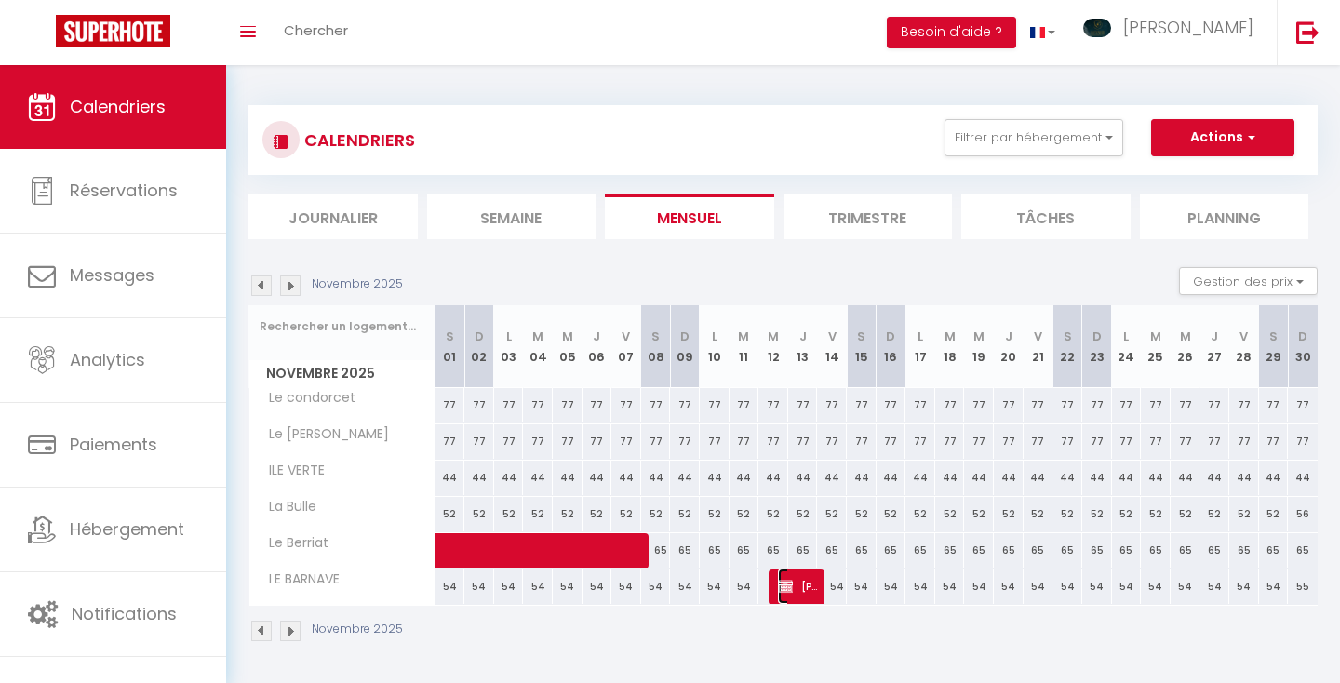
click at [797, 580] on span "ROXANE LASEURE" at bounding box center [798, 586] width 40 height 35
select select "KO"
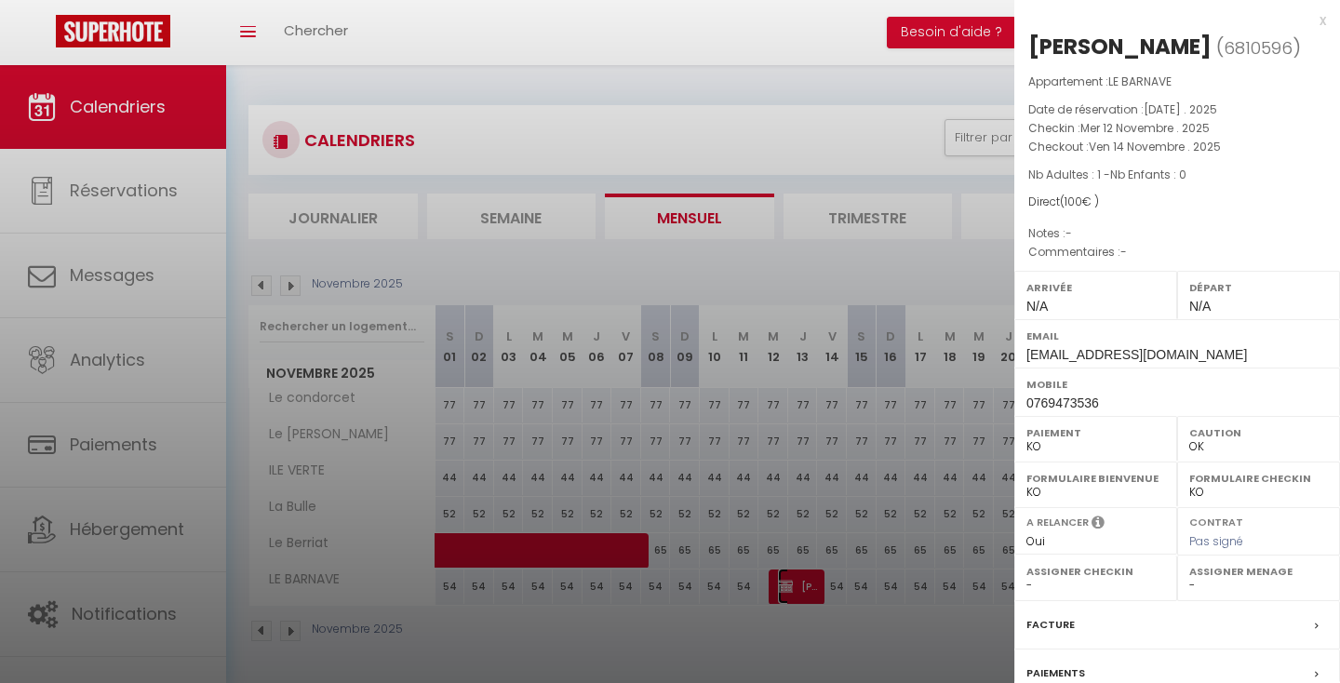
scroll to position [184, 0]
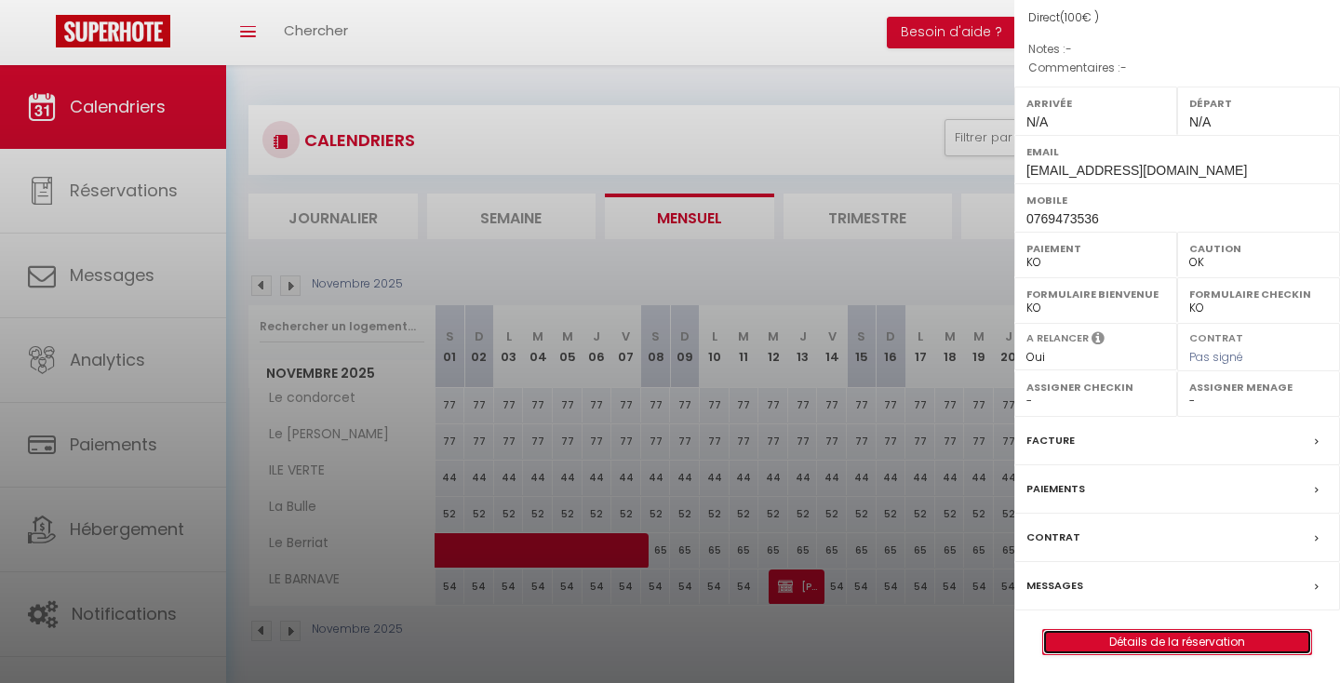
click at [1116, 638] on link "Détails de la réservation" at bounding box center [1177, 642] width 268 height 24
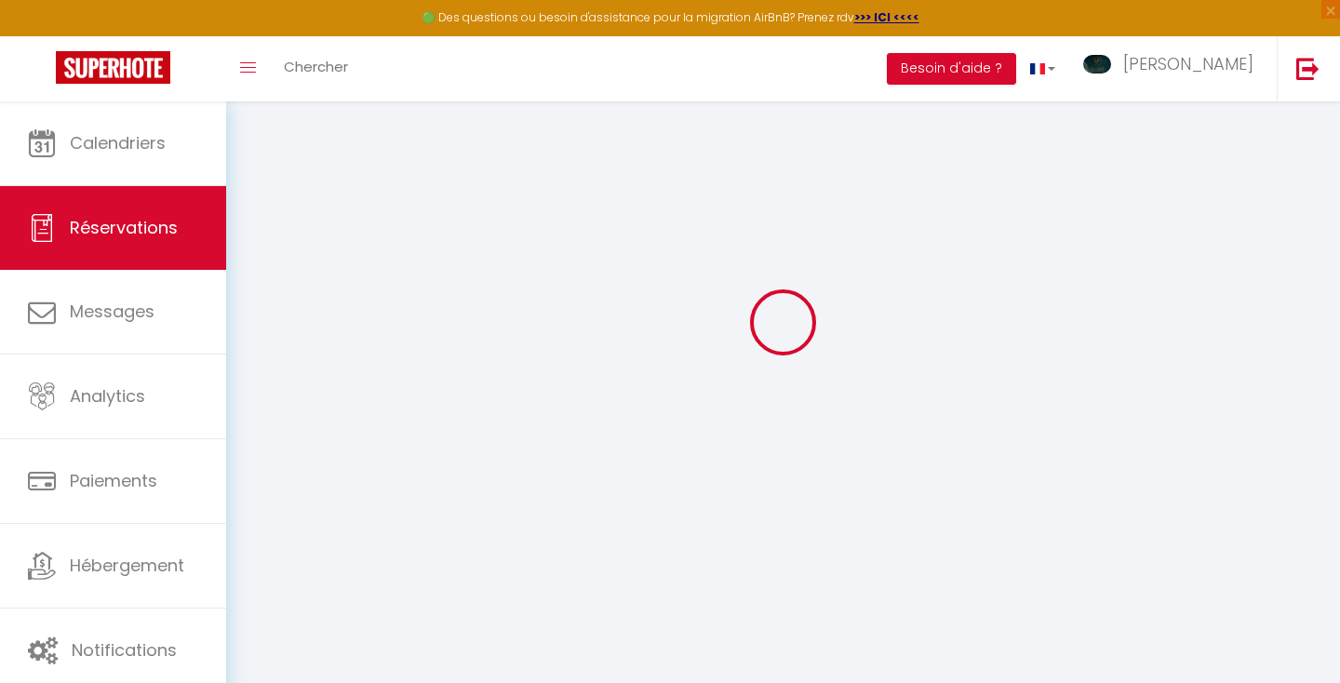
scroll to position [64, 0]
type input "ROXANE"
type input "LASEURE"
type input "roxane.laseure@gmail.com"
type input "0769473536"
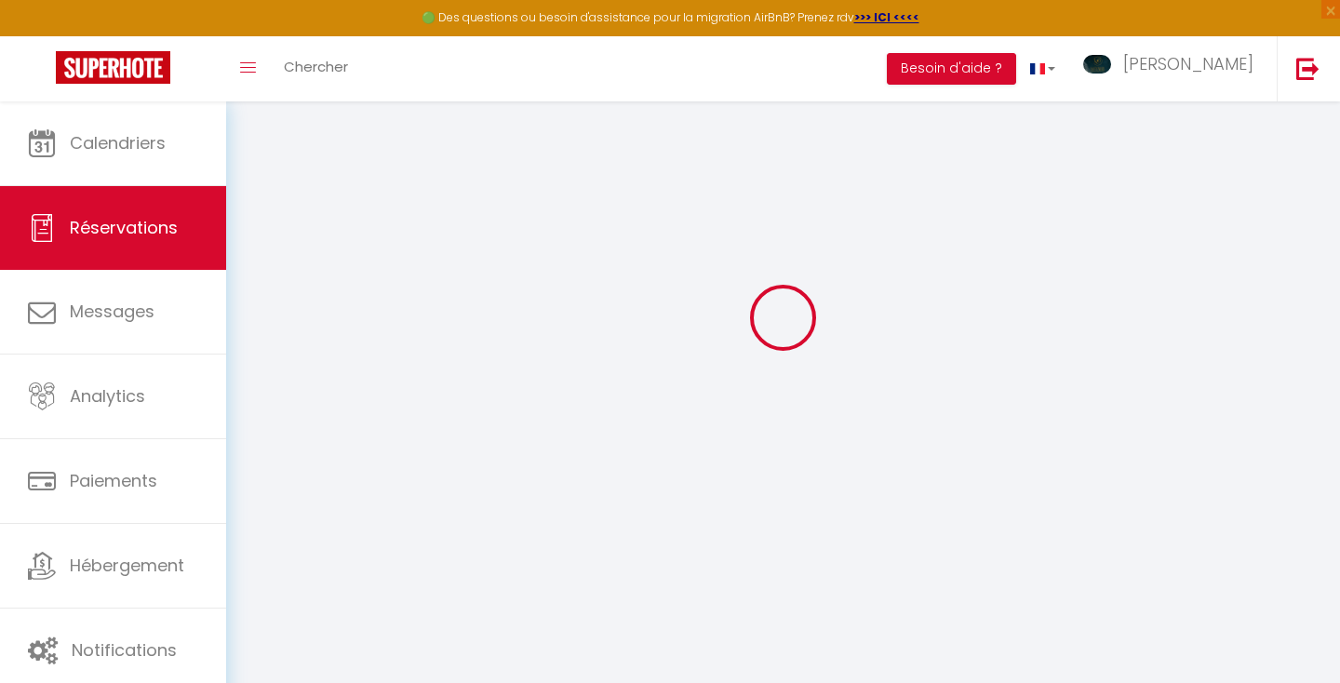
type input "LYON"
select select "FR"
select select "74635"
select select "2"
type input "Mer 12 Novembre 2025"
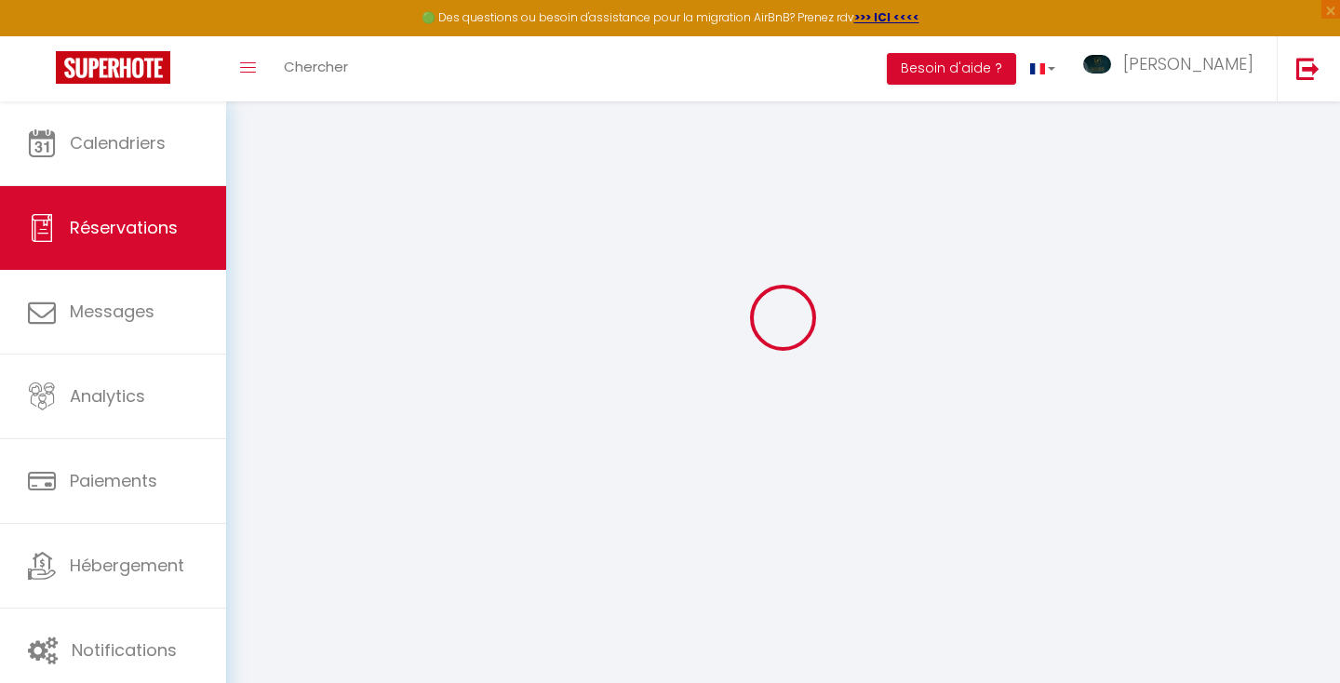
select select
type input "Ven 14 Novembre 2025"
select select
type input "1"
select select "10"
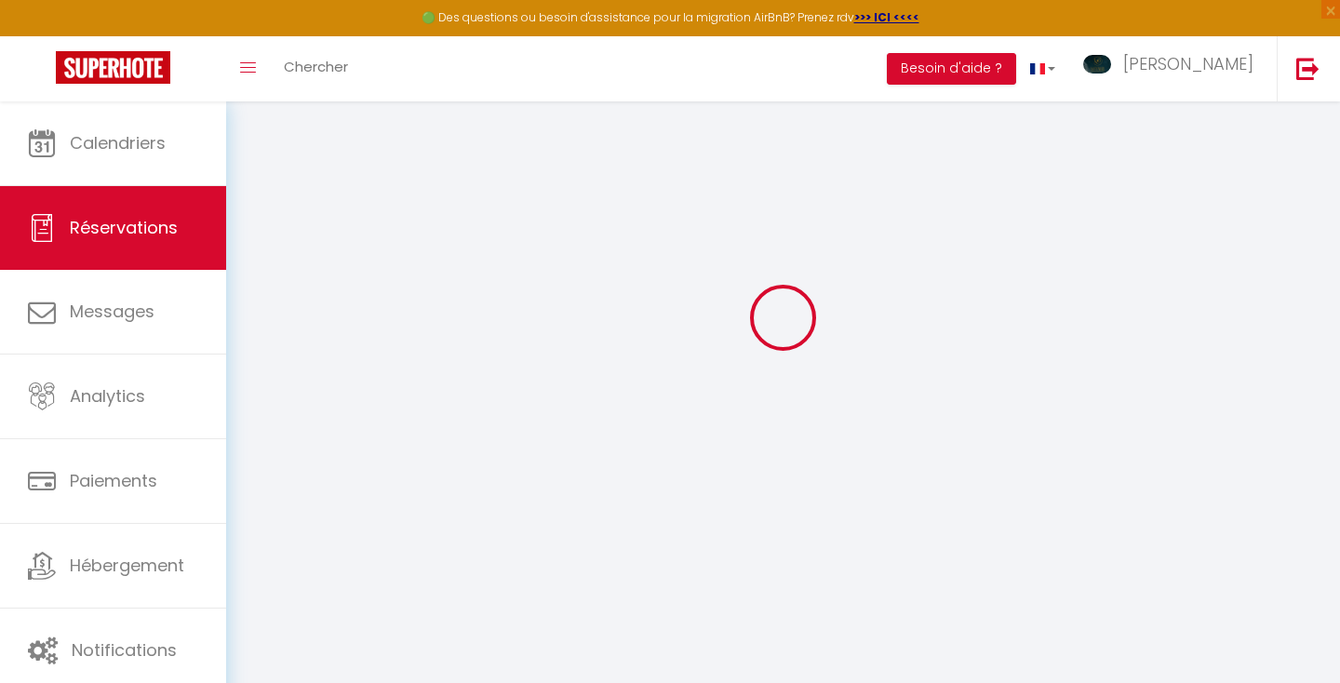
select select
type input "100"
checkbox input "false"
type input "100"
type input "0"
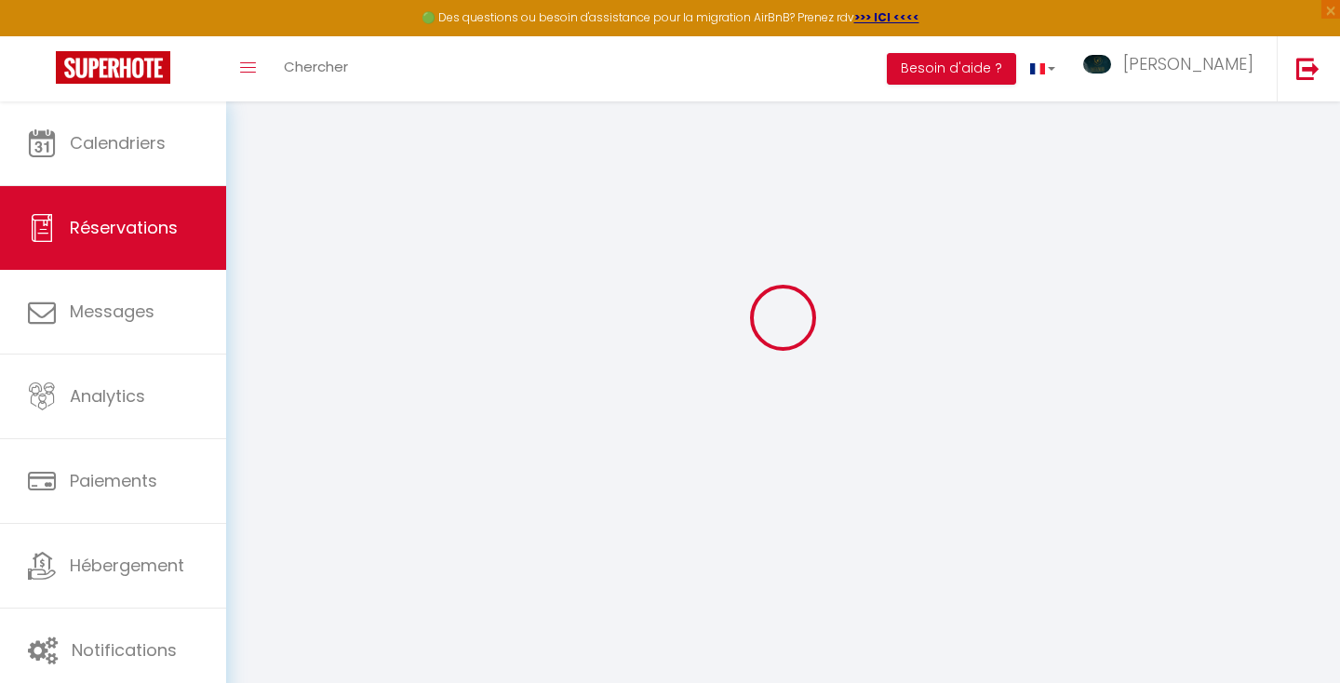
type input "0"
select select
select select "15"
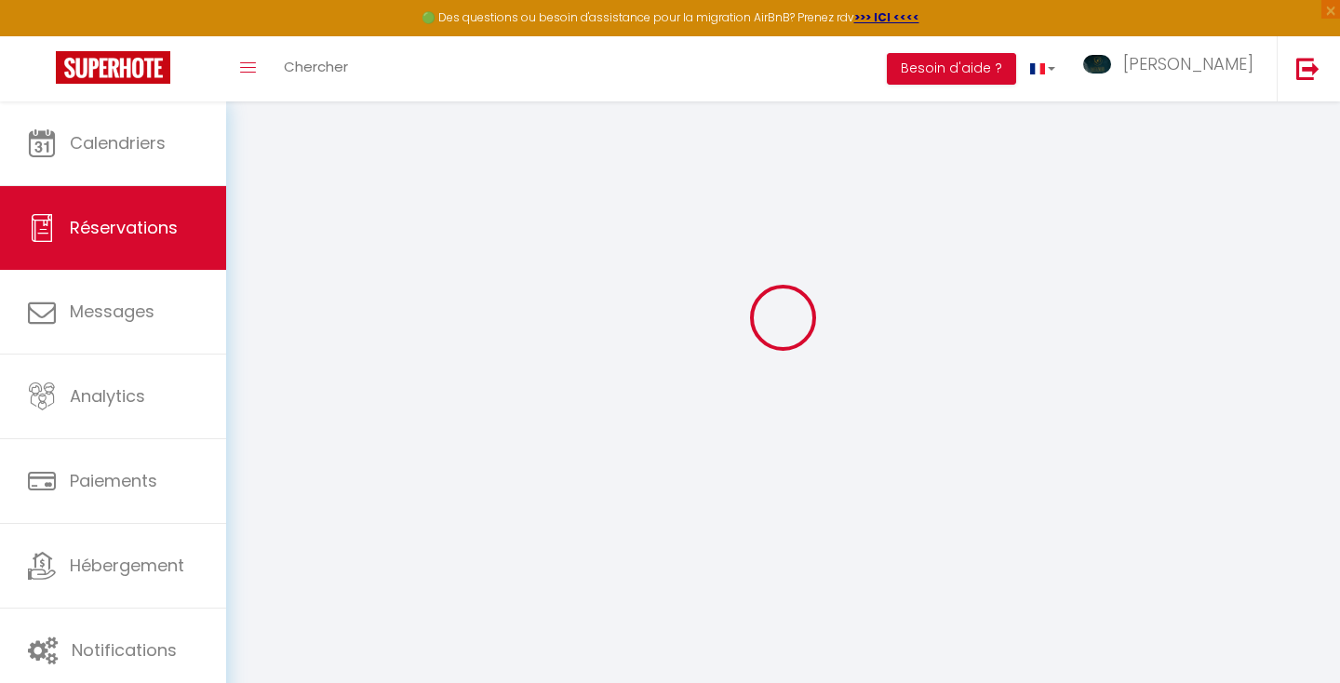
checkbox input "false"
select select
checkbox input "false"
select select
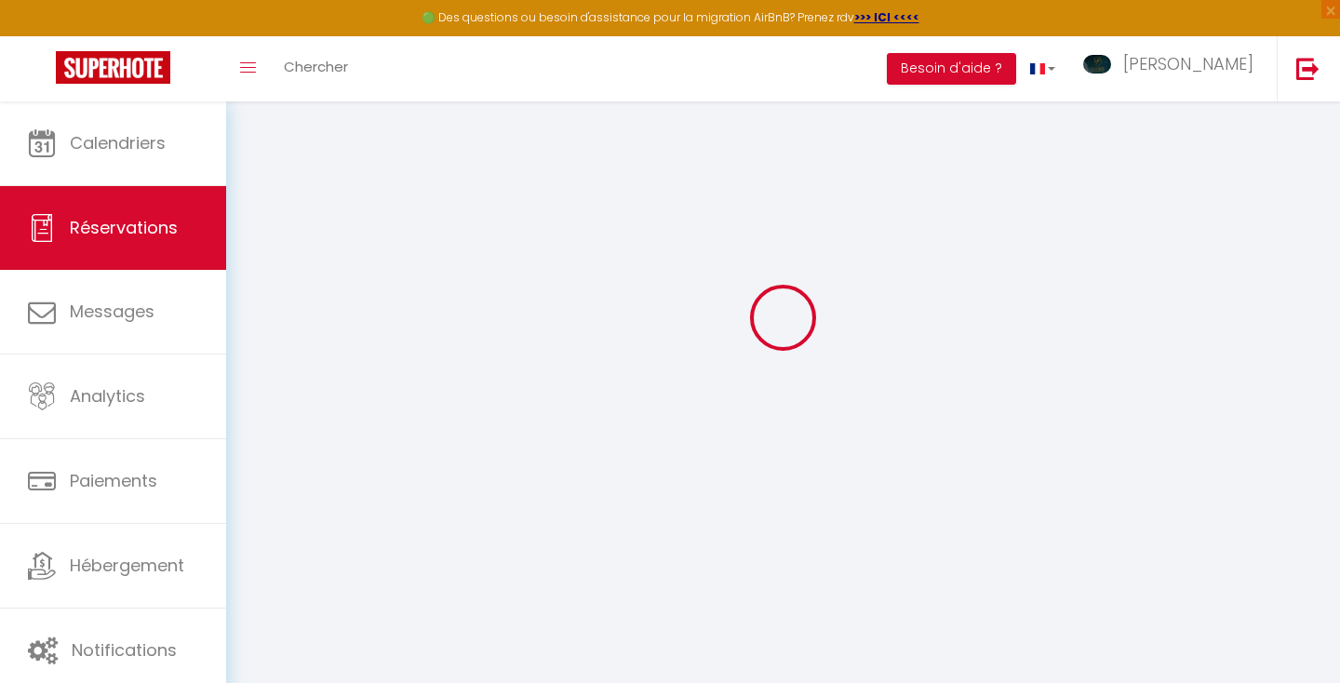
select select
checkbox input "false"
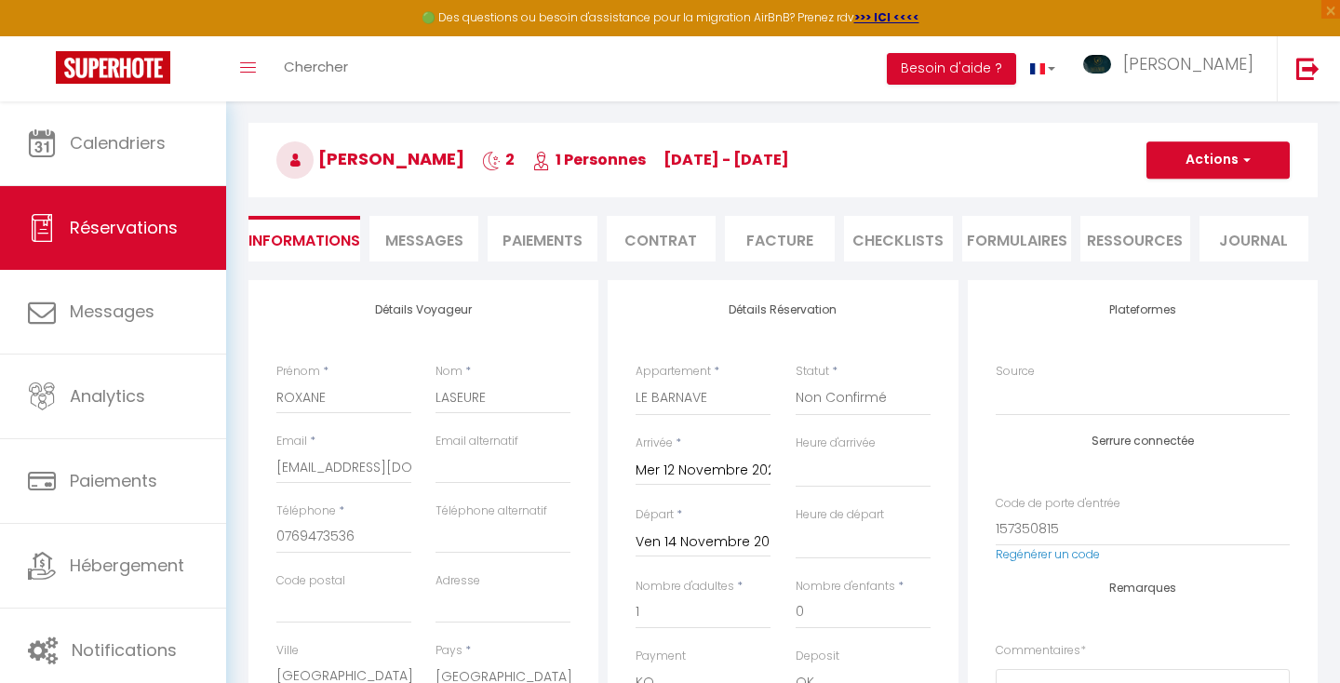
select select
checkbox input "false"
select select
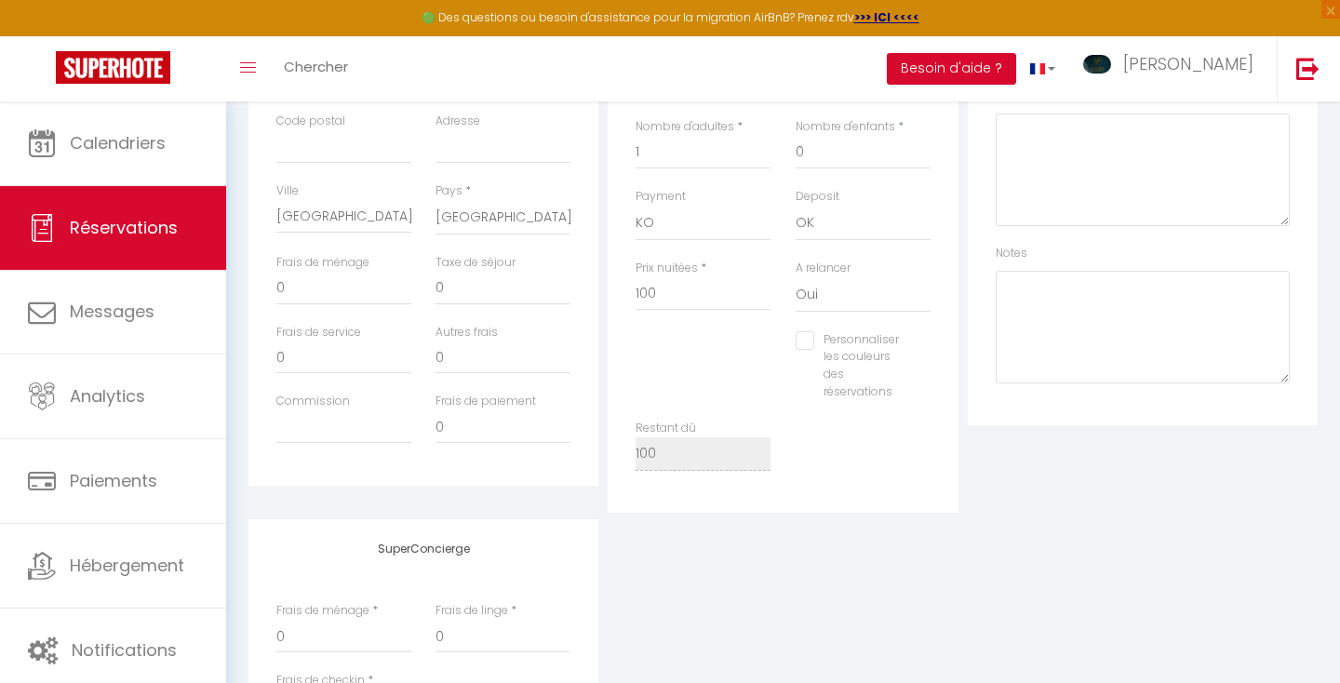
scroll to position [491, 0]
